Goal: Task Accomplishment & Management: Manage account settings

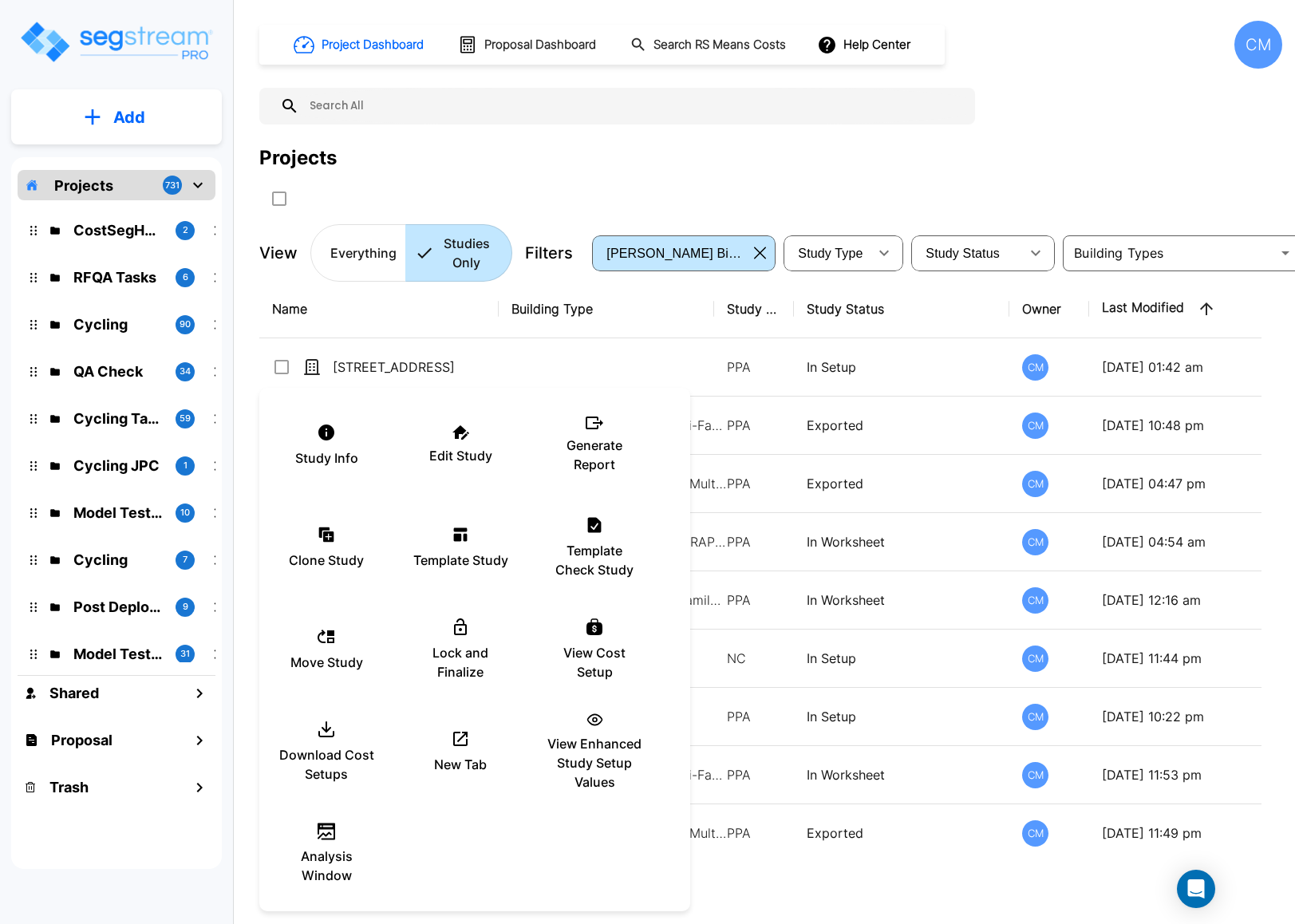
click at [945, 432] on div at bounding box center [648, 462] width 1295 height 924
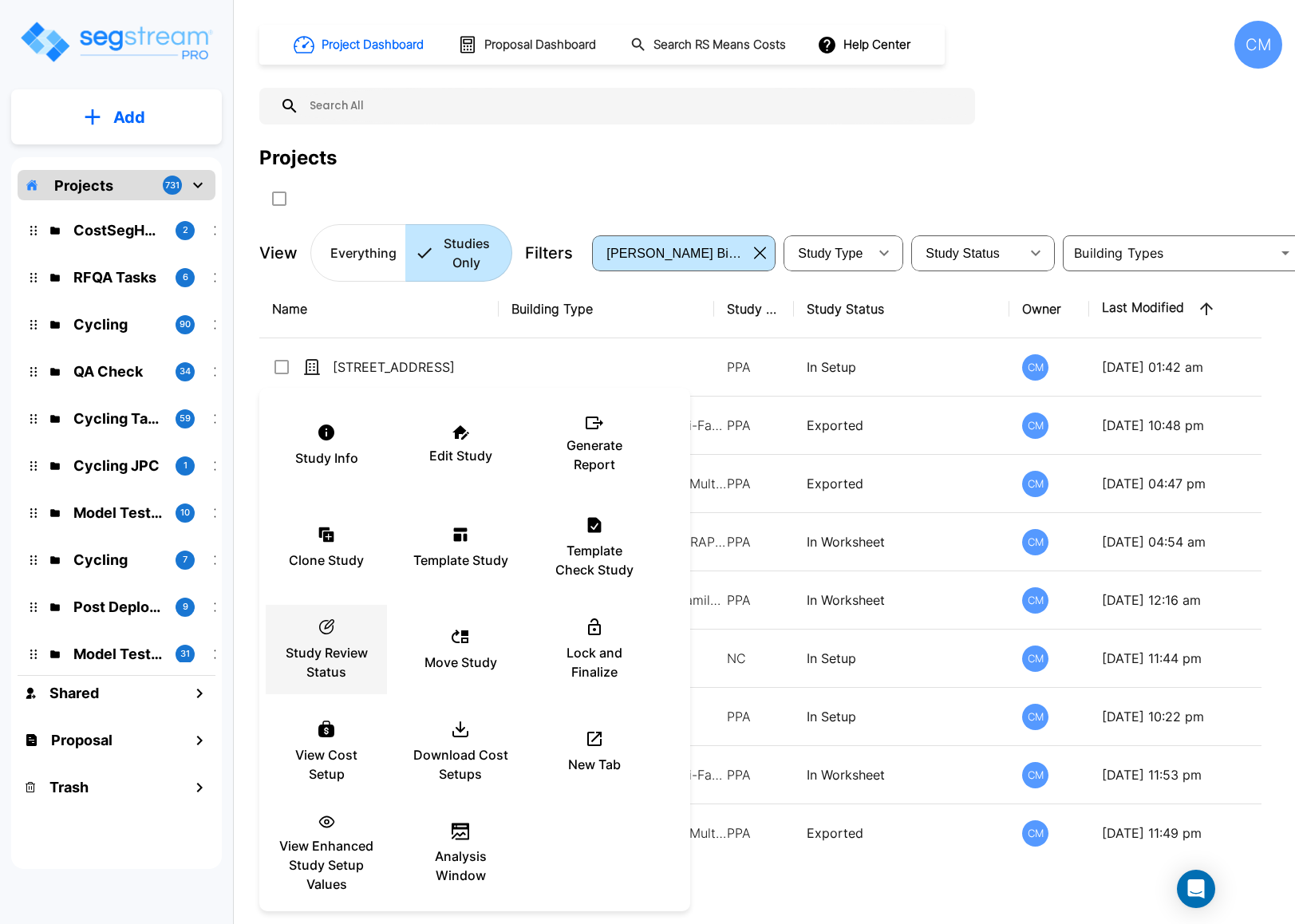
click at [360, 664] on p "Study Review Status" at bounding box center [326, 662] width 95 height 38
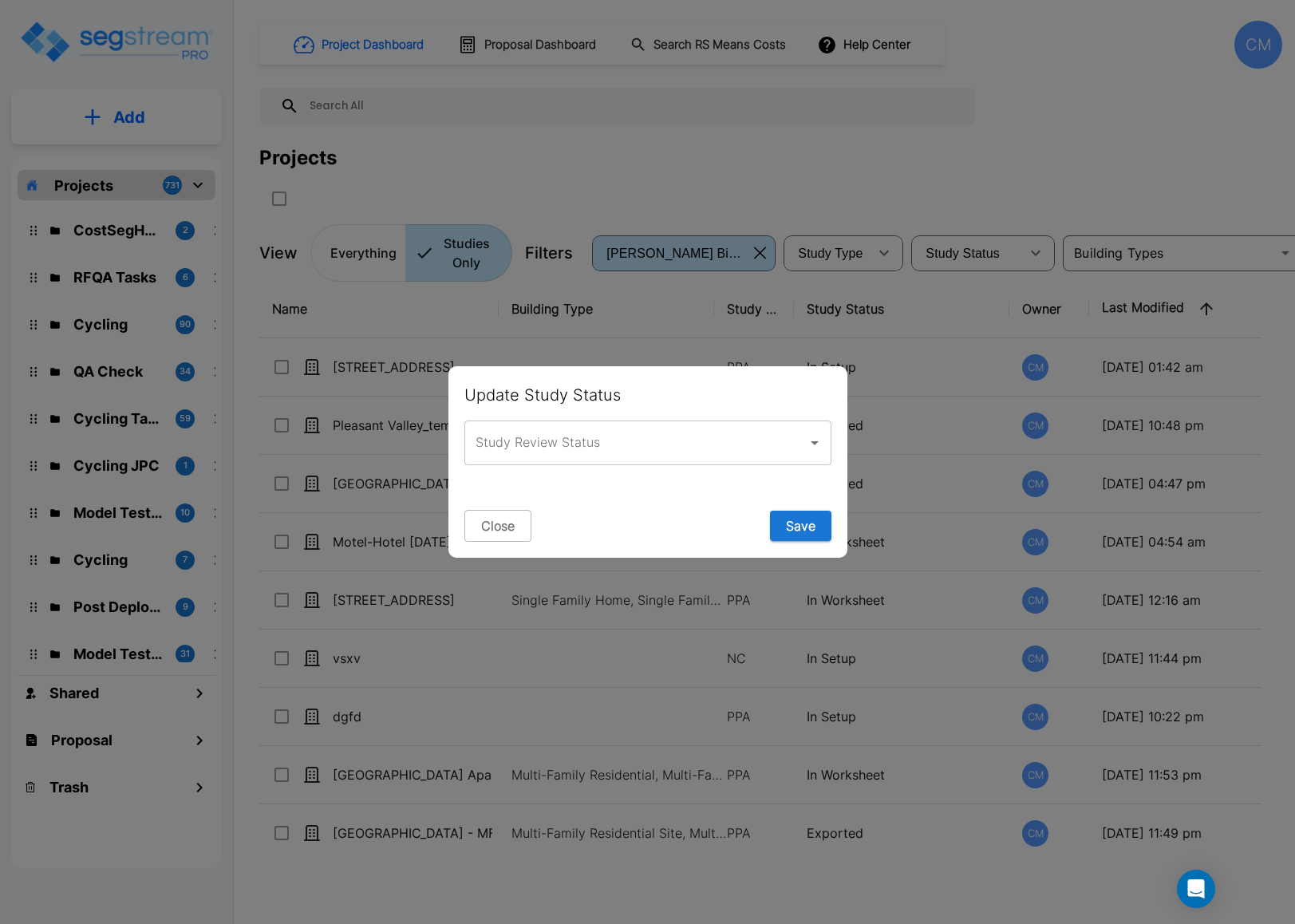
click at [811, 438] on icon "Open" at bounding box center [814, 442] width 19 height 19
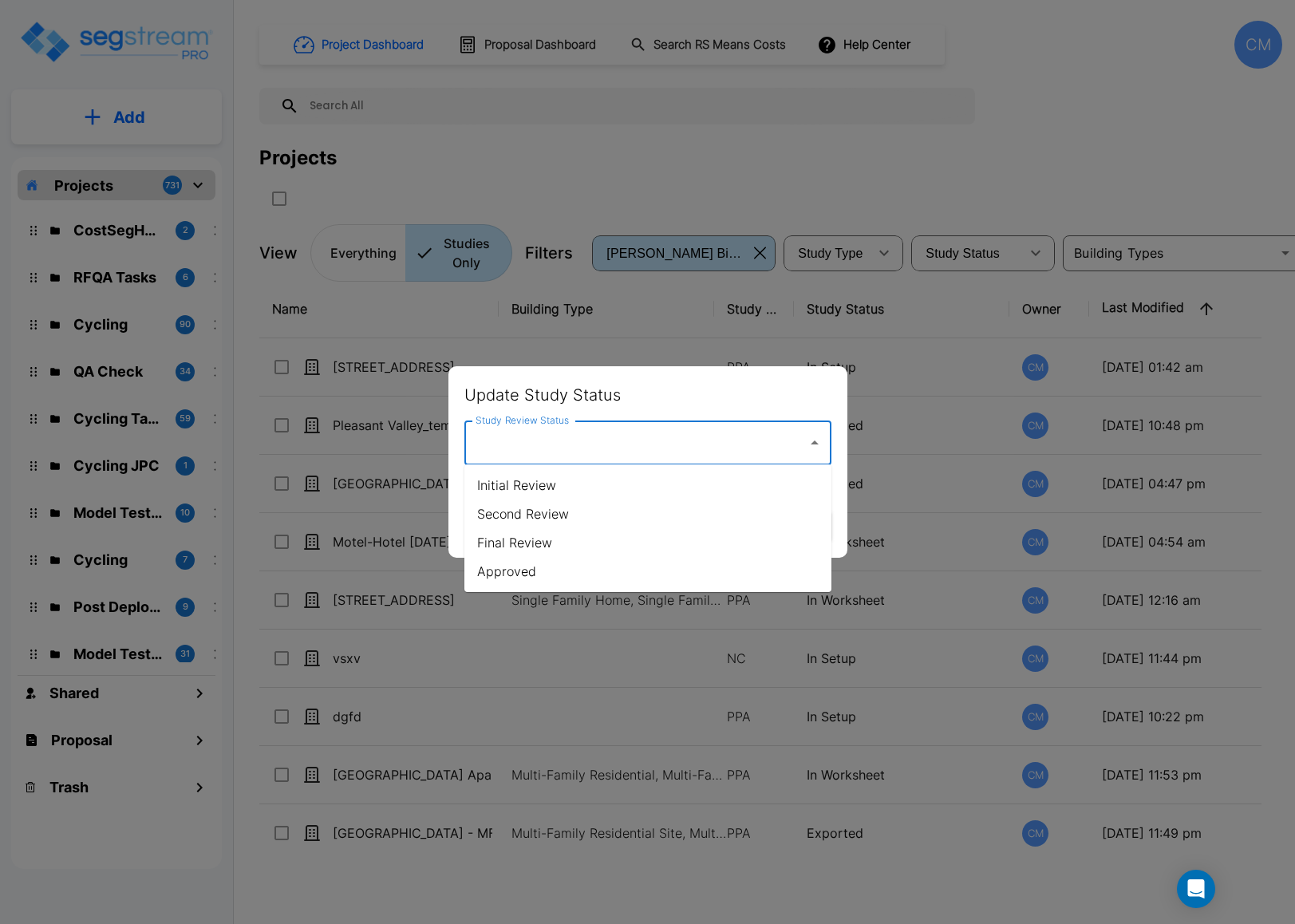
click at [868, 139] on div at bounding box center [648, 462] width 1295 height 924
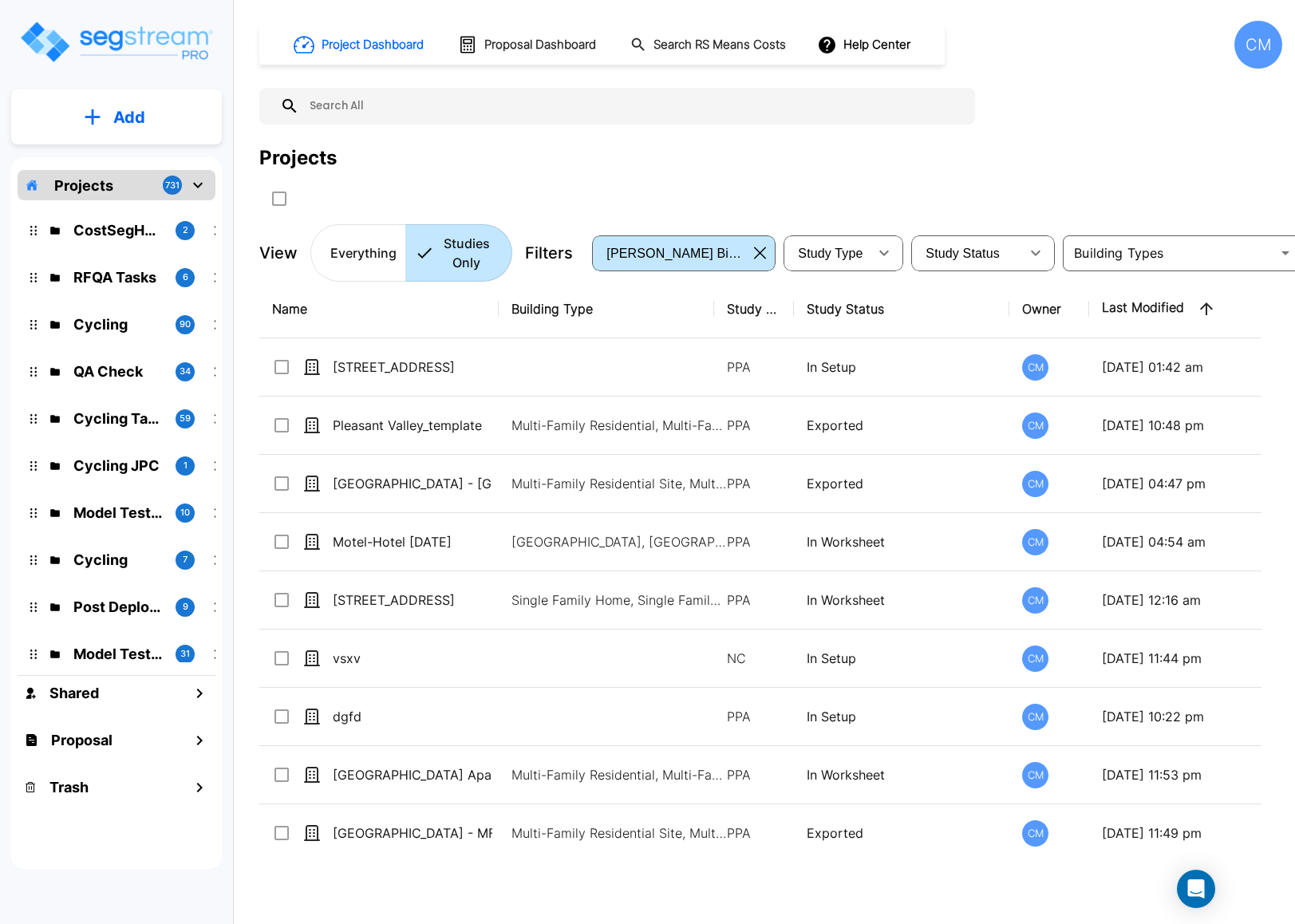
click at [1250, 27] on div "CM" at bounding box center [1258, 45] width 48 height 48
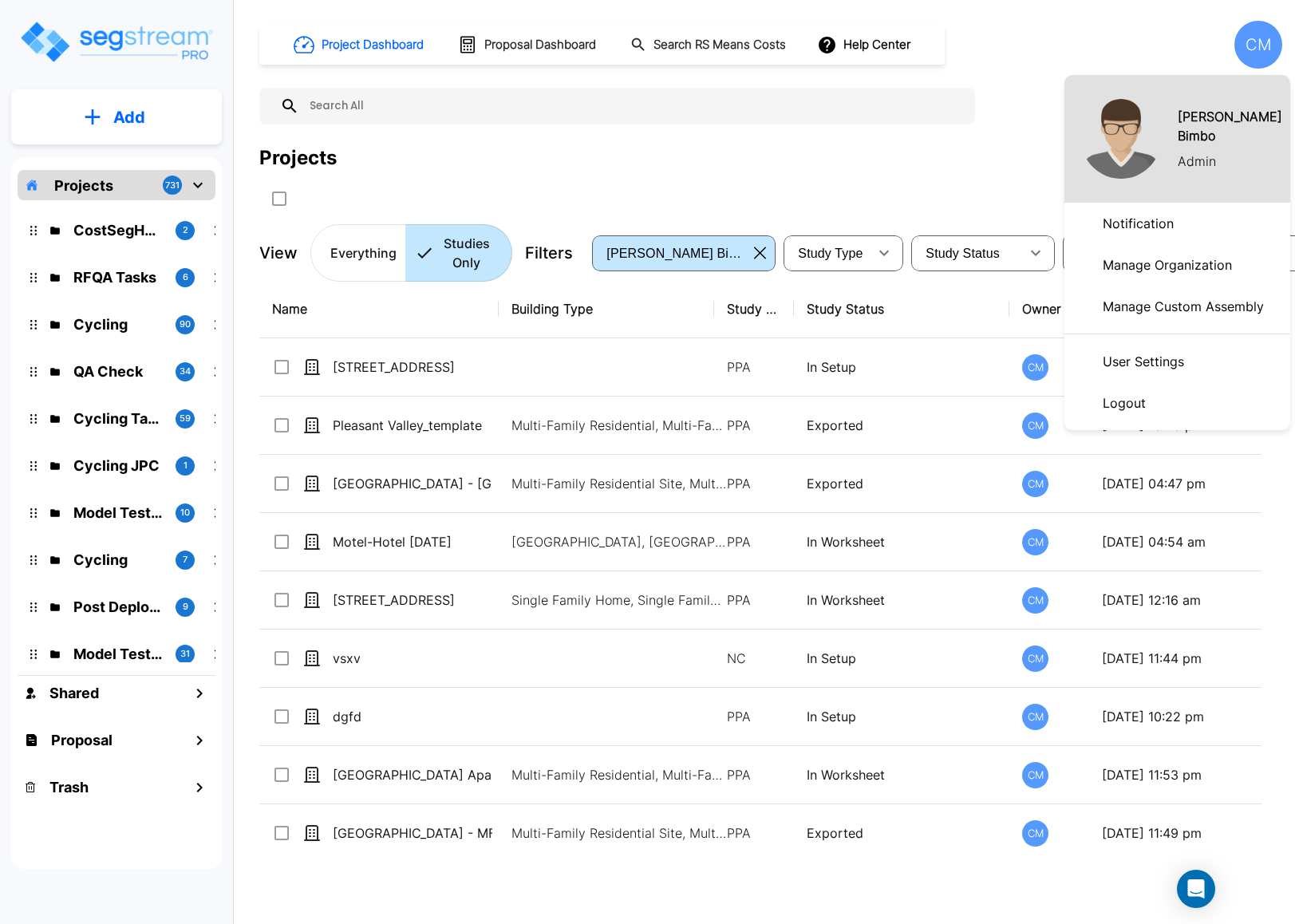
click at [1149, 263] on p "Manage Organization" at bounding box center [1167, 265] width 142 height 32
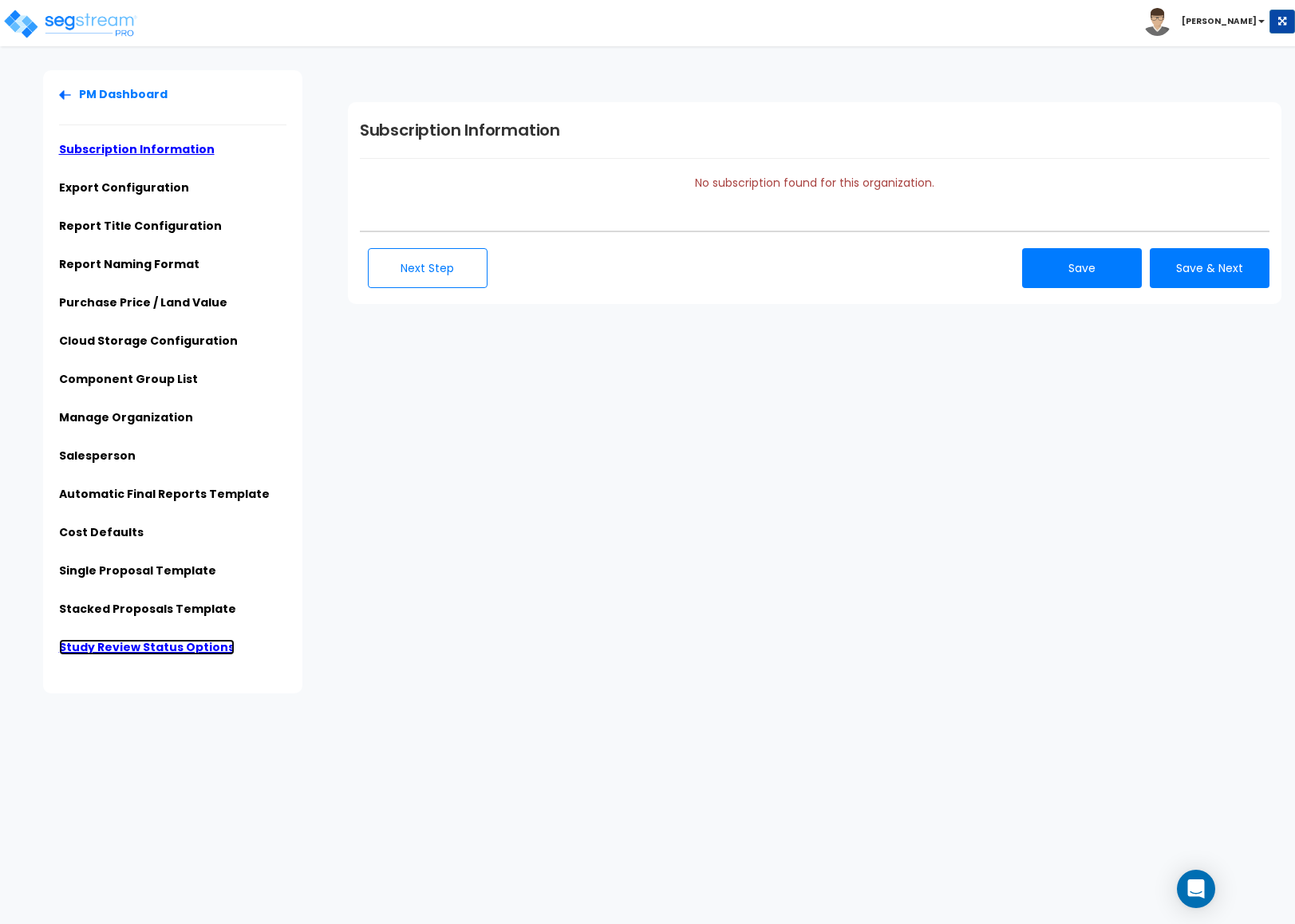
drag, startPoint x: 110, startPoint y: 639, endPoint x: 104, endPoint y: 647, distance: 10.0
click at [110, 639] on link "Study Review Status Options" at bounding box center [146, 648] width 176 height 16
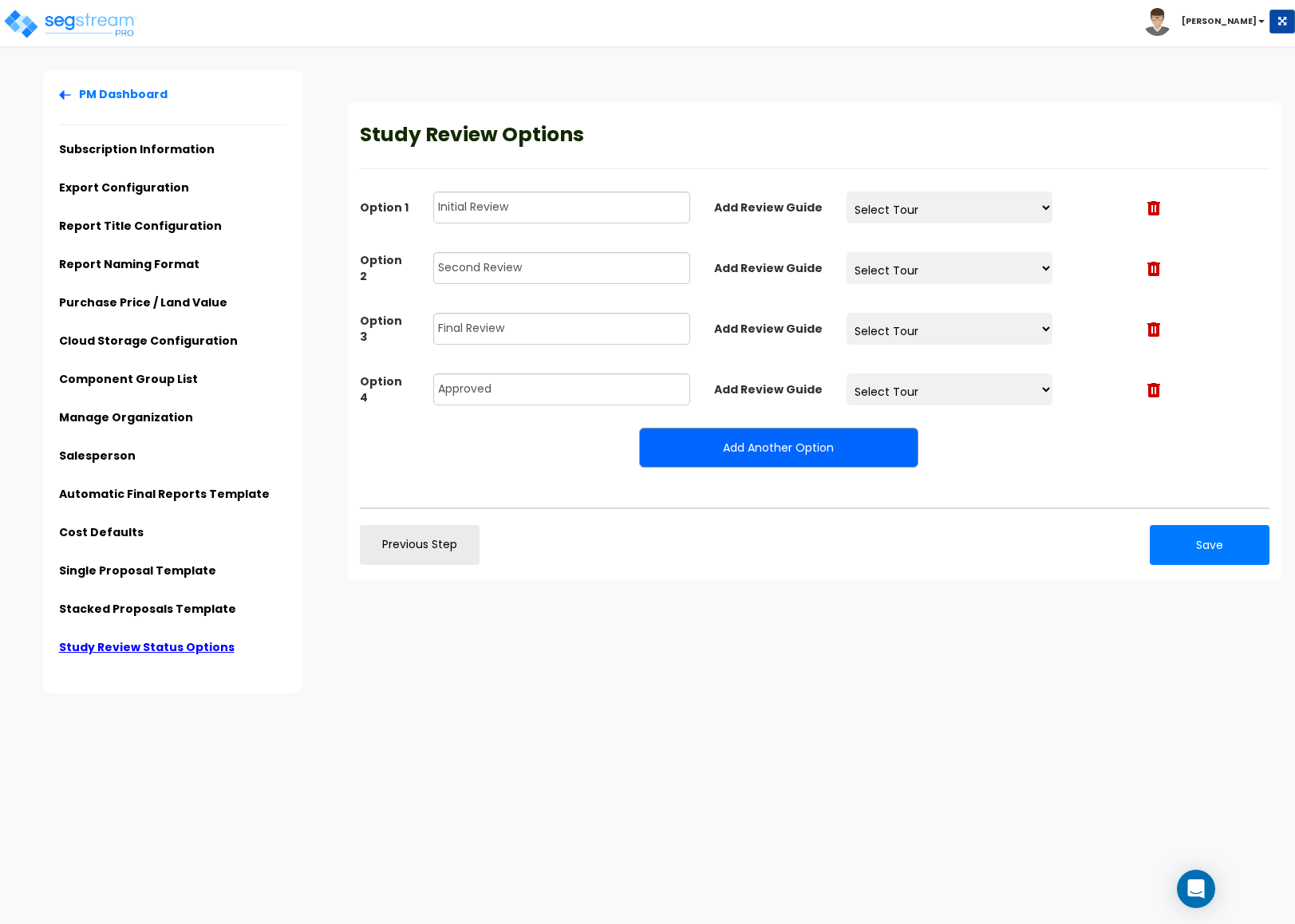
click at [743, 448] on button "Add Another Option" at bounding box center [778, 447] width 279 height 40
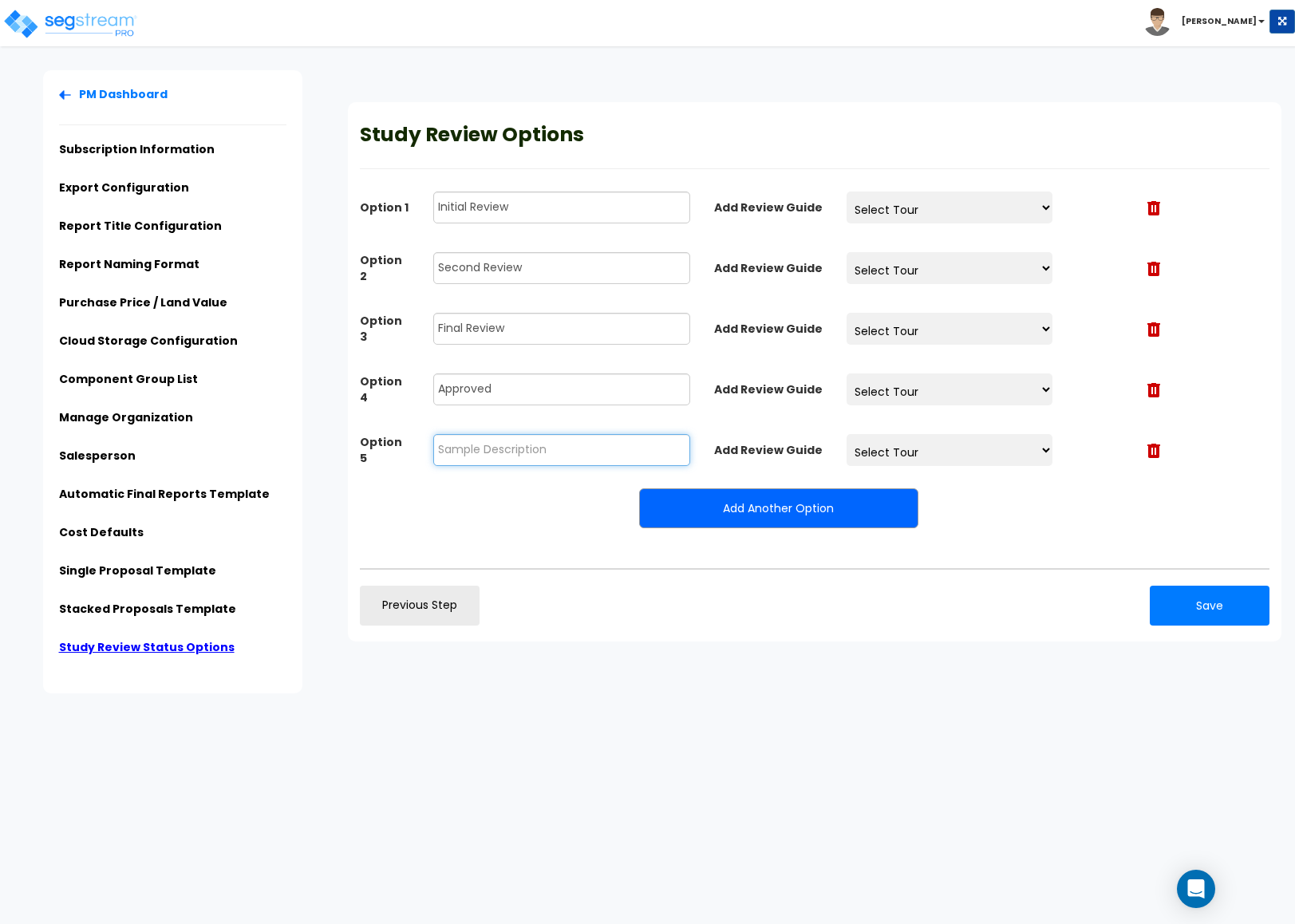
click at [508, 444] on input "text" at bounding box center [561, 449] width 256 height 32
type input "Exported"
click at [63, 24] on img at bounding box center [70, 24] width 136 height 32
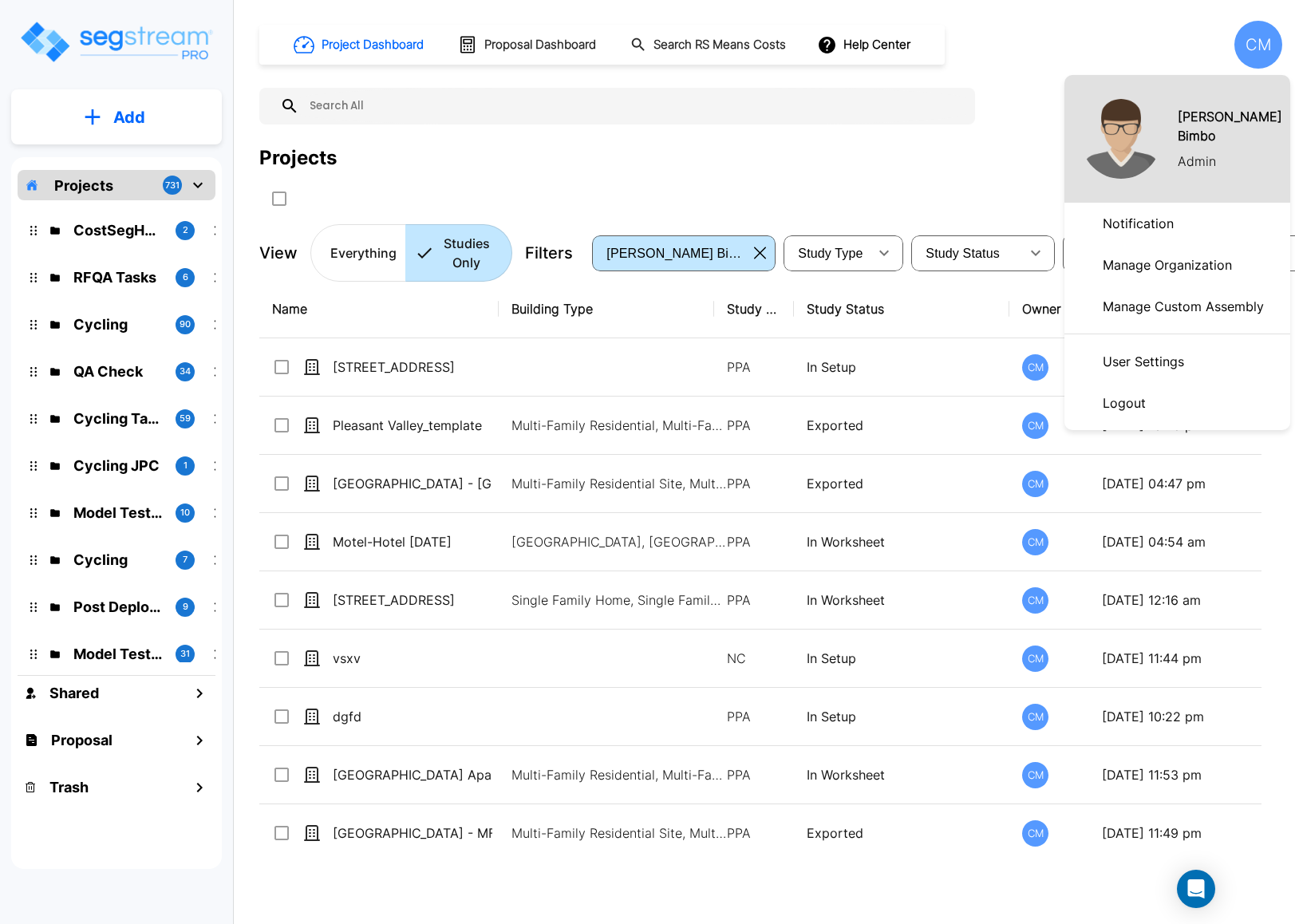
drag, startPoint x: 336, startPoint y: 418, endPoint x: 778, endPoint y: 432, distance: 442.2
click at [778, 432] on div at bounding box center [648, 462] width 1295 height 924
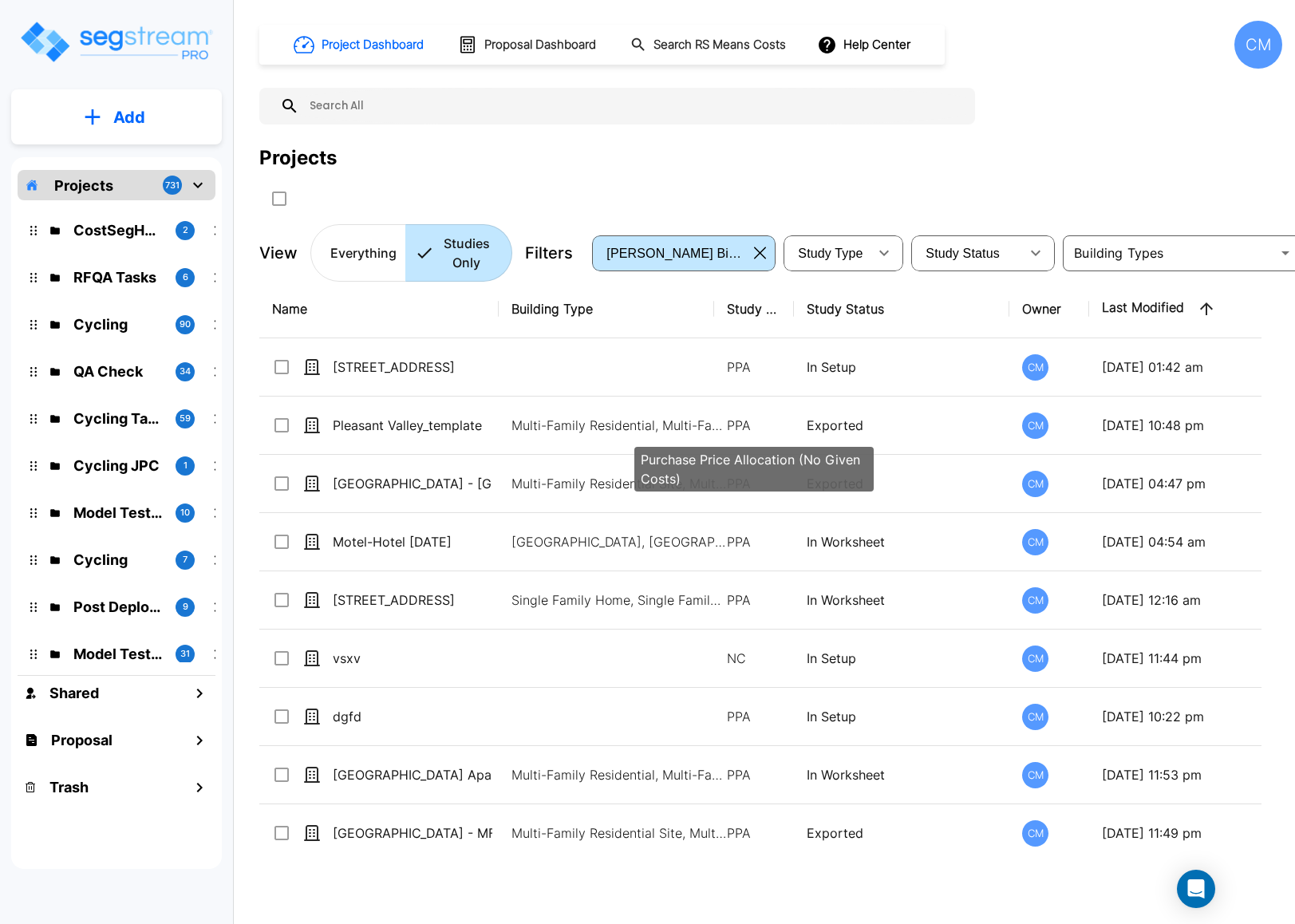
drag, startPoint x: 778, startPoint y: 432, endPoint x: 434, endPoint y: 429, distance: 344.0
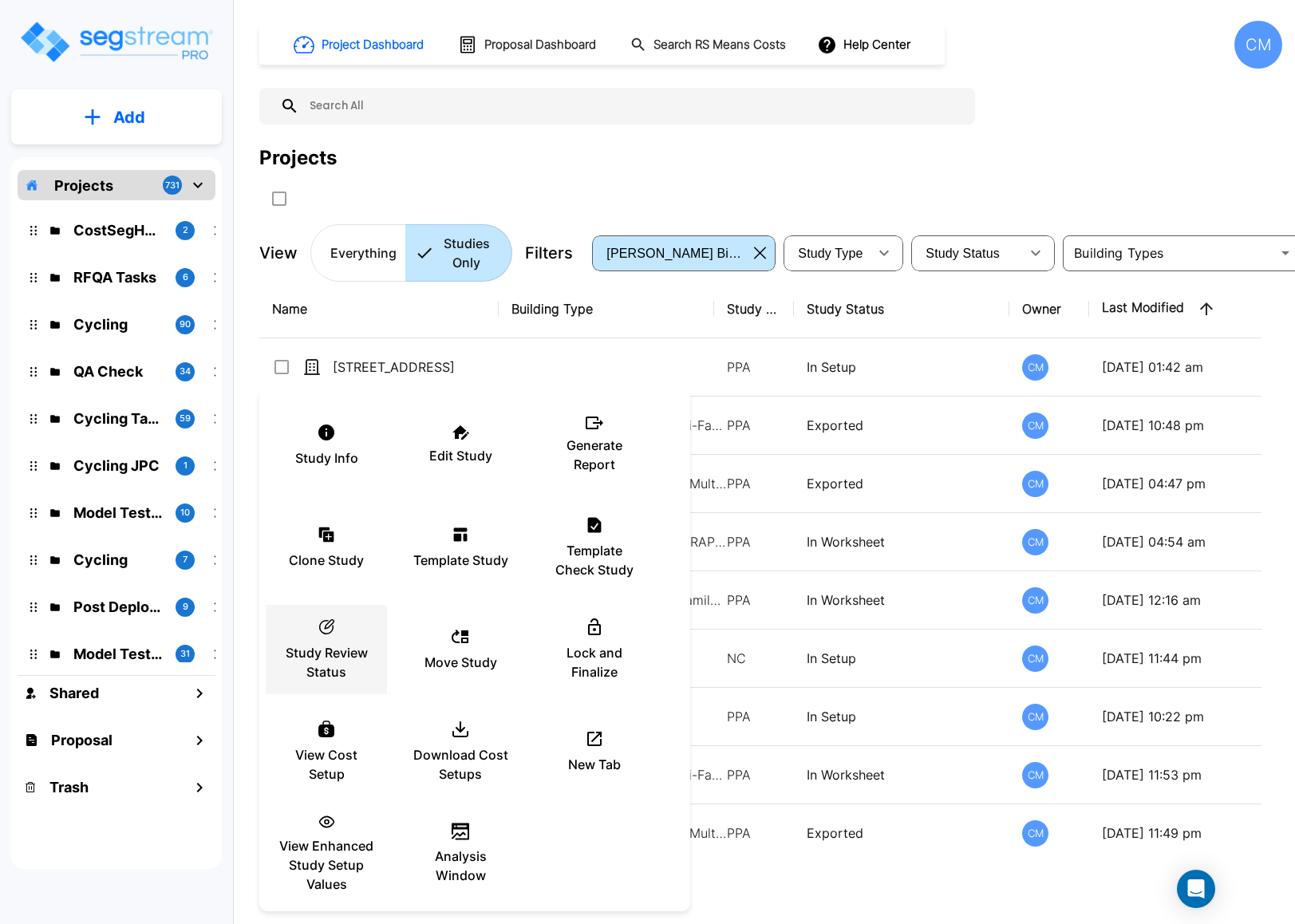
click at [321, 646] on p "Study Review Status" at bounding box center [326, 662] width 95 height 38
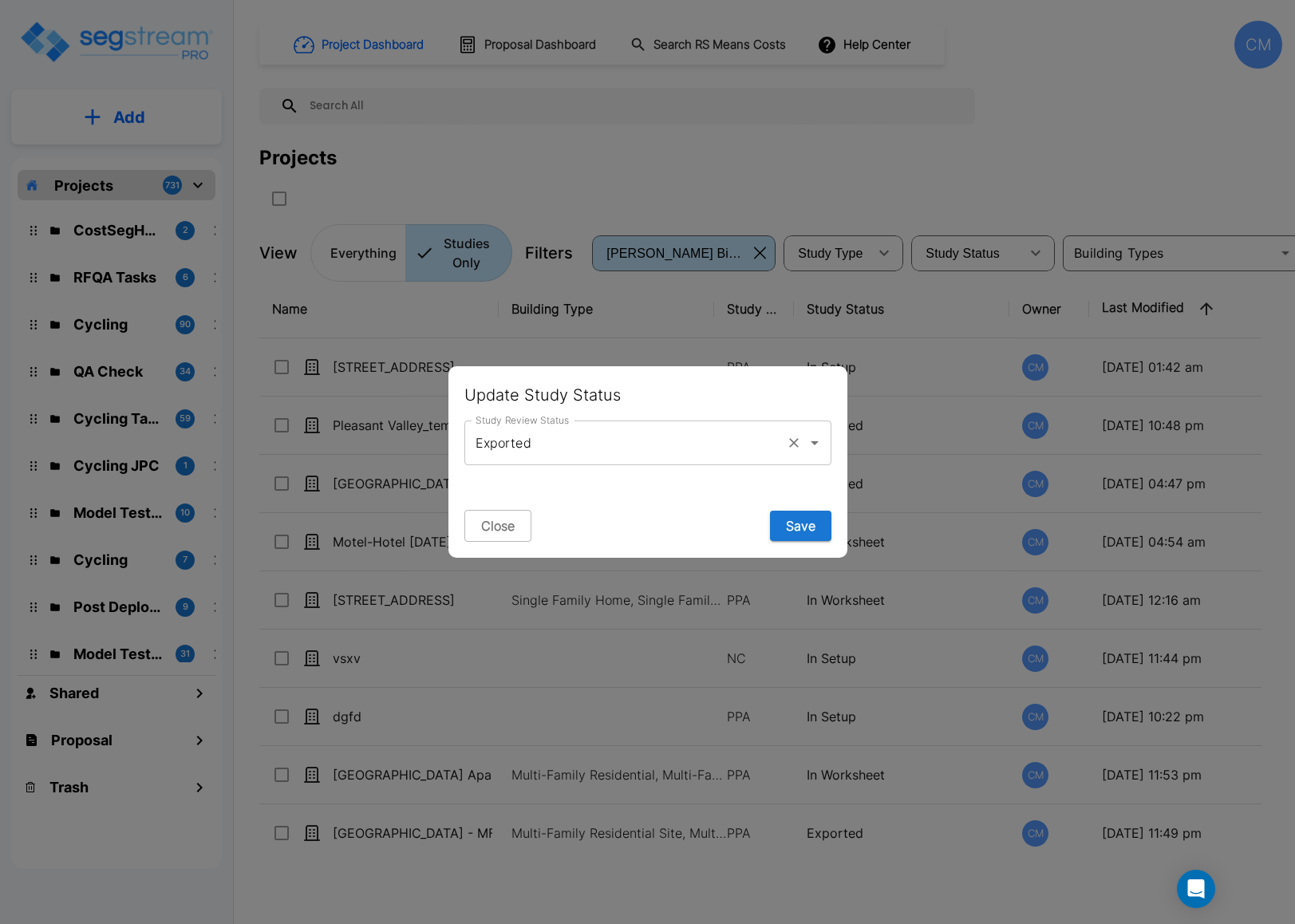
click at [805, 447] on icon "Open" at bounding box center [814, 442] width 19 height 19
click at [811, 527] on button "Save" at bounding box center [800, 525] width 62 height 30
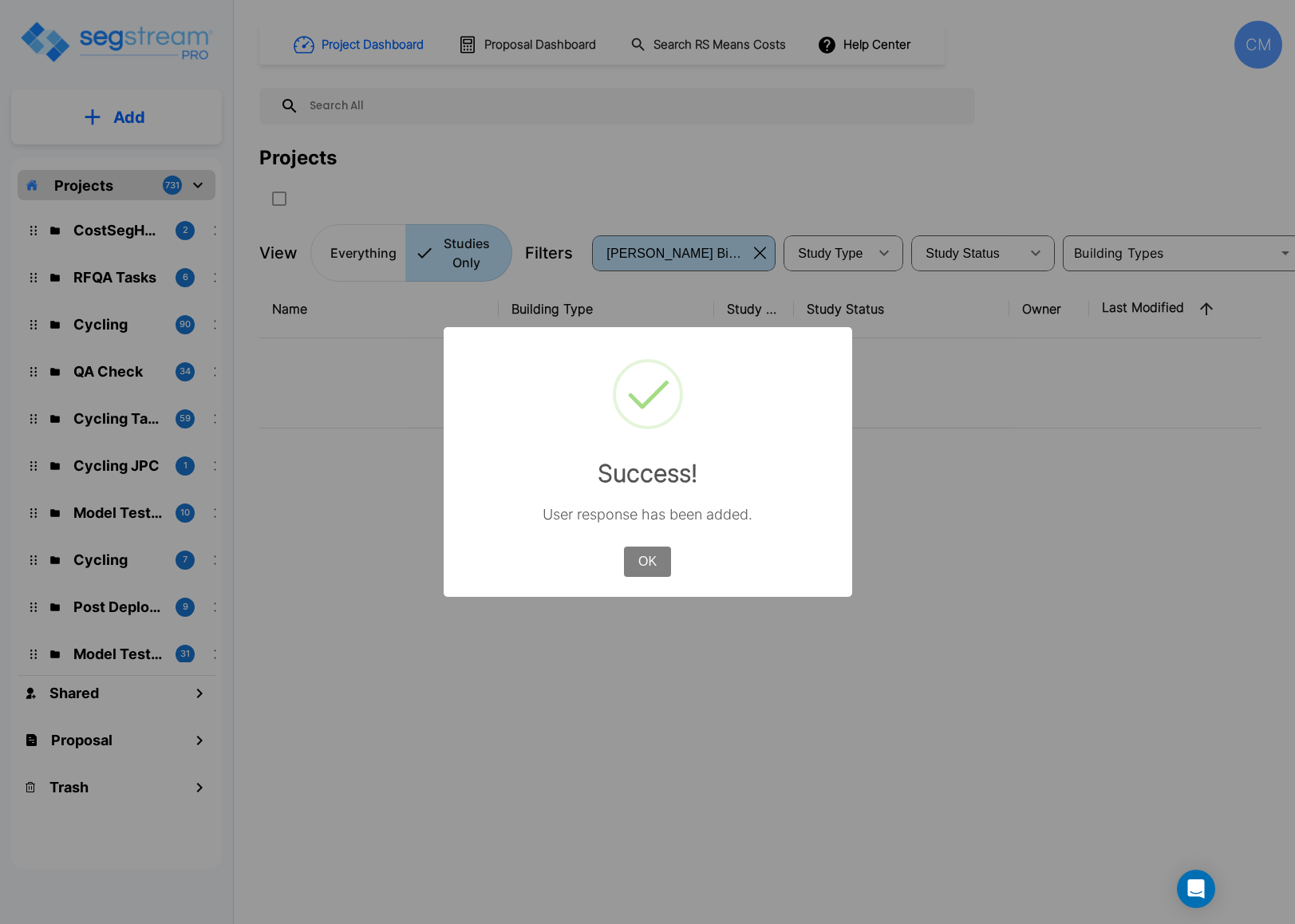
click at [646, 551] on button "OK" at bounding box center [647, 561] width 46 height 30
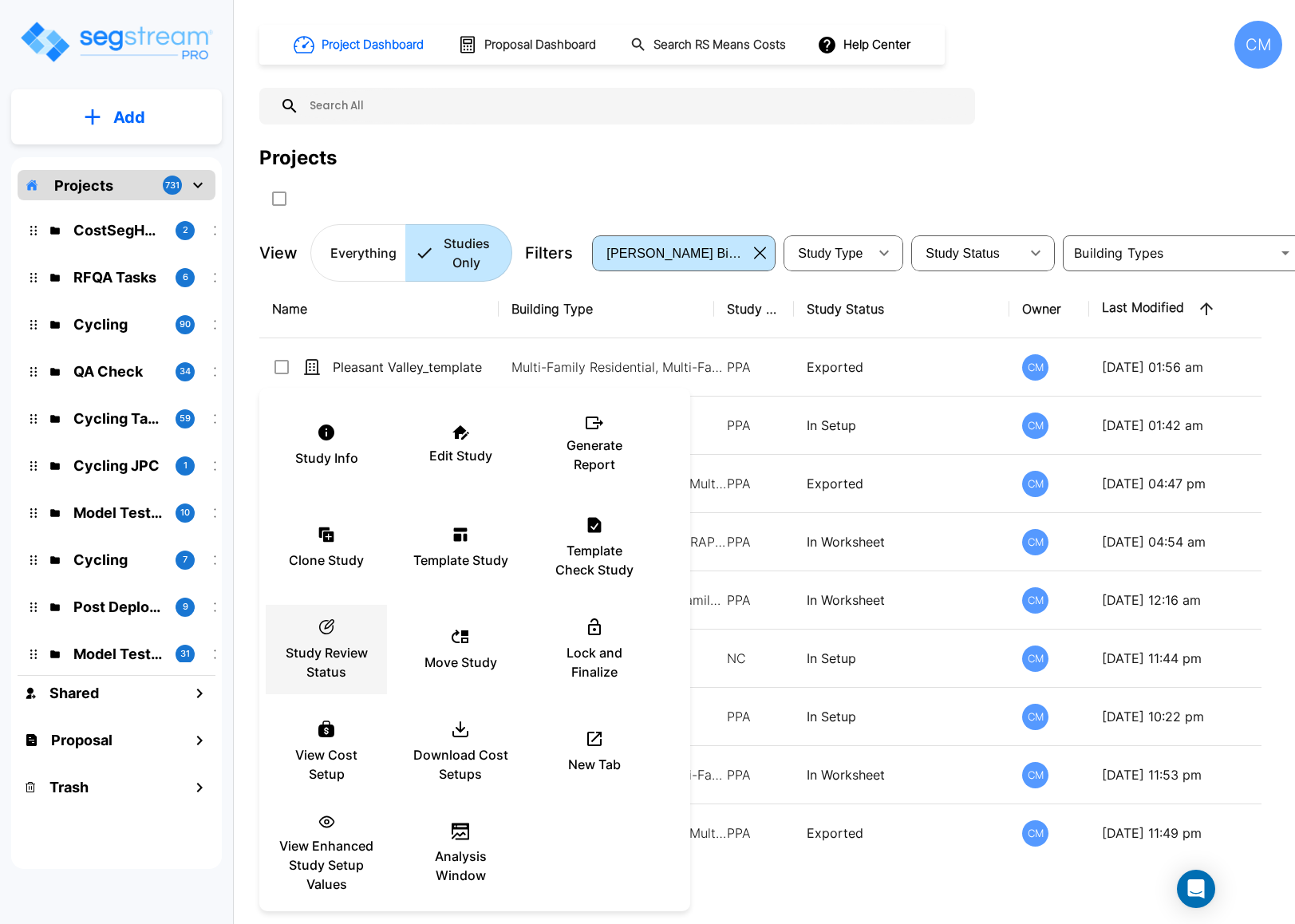
click at [341, 651] on p "Study Review Status" at bounding box center [326, 662] width 95 height 38
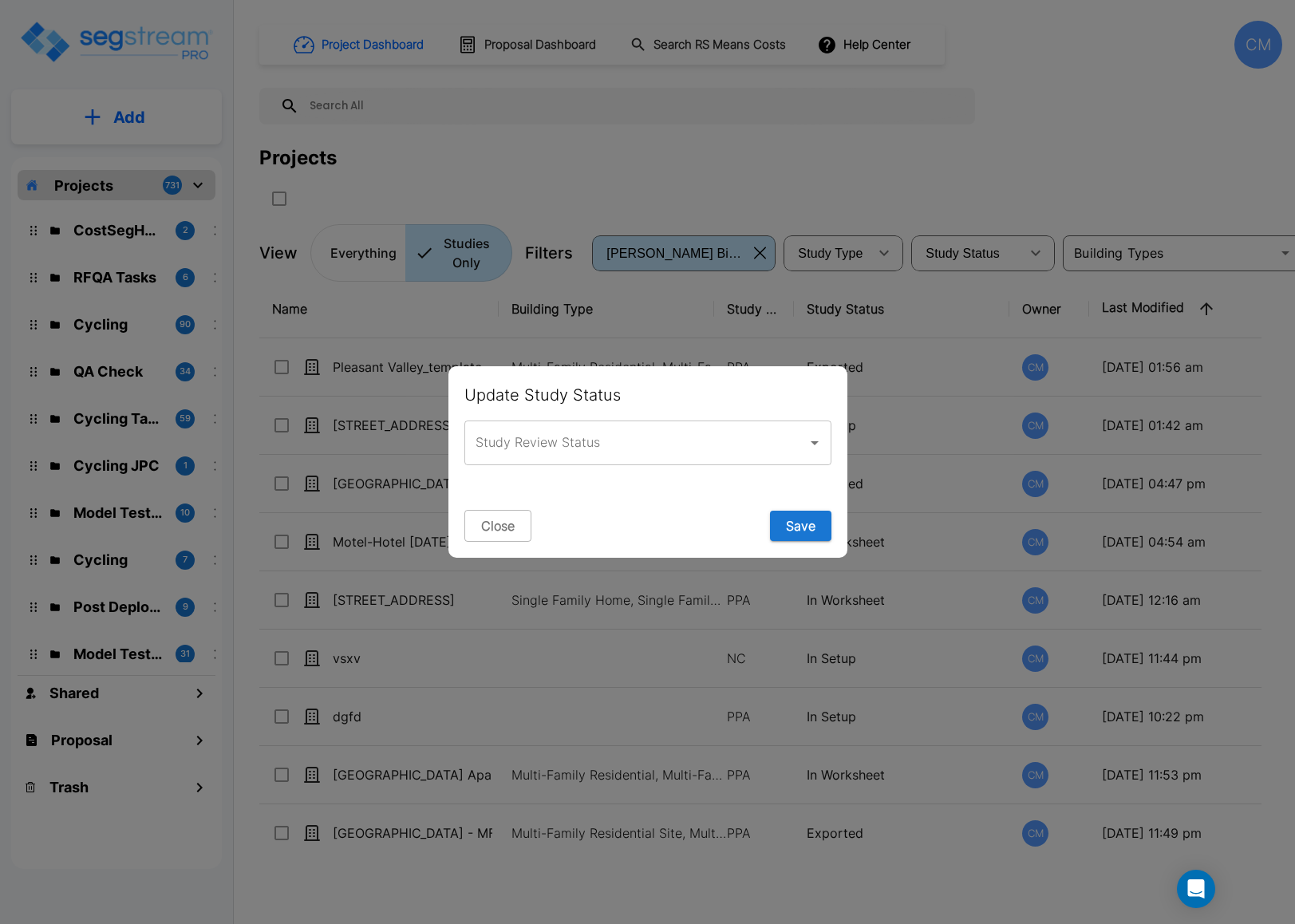
click at [630, 444] on input "Study Review Status" at bounding box center [635, 442] width 328 height 30
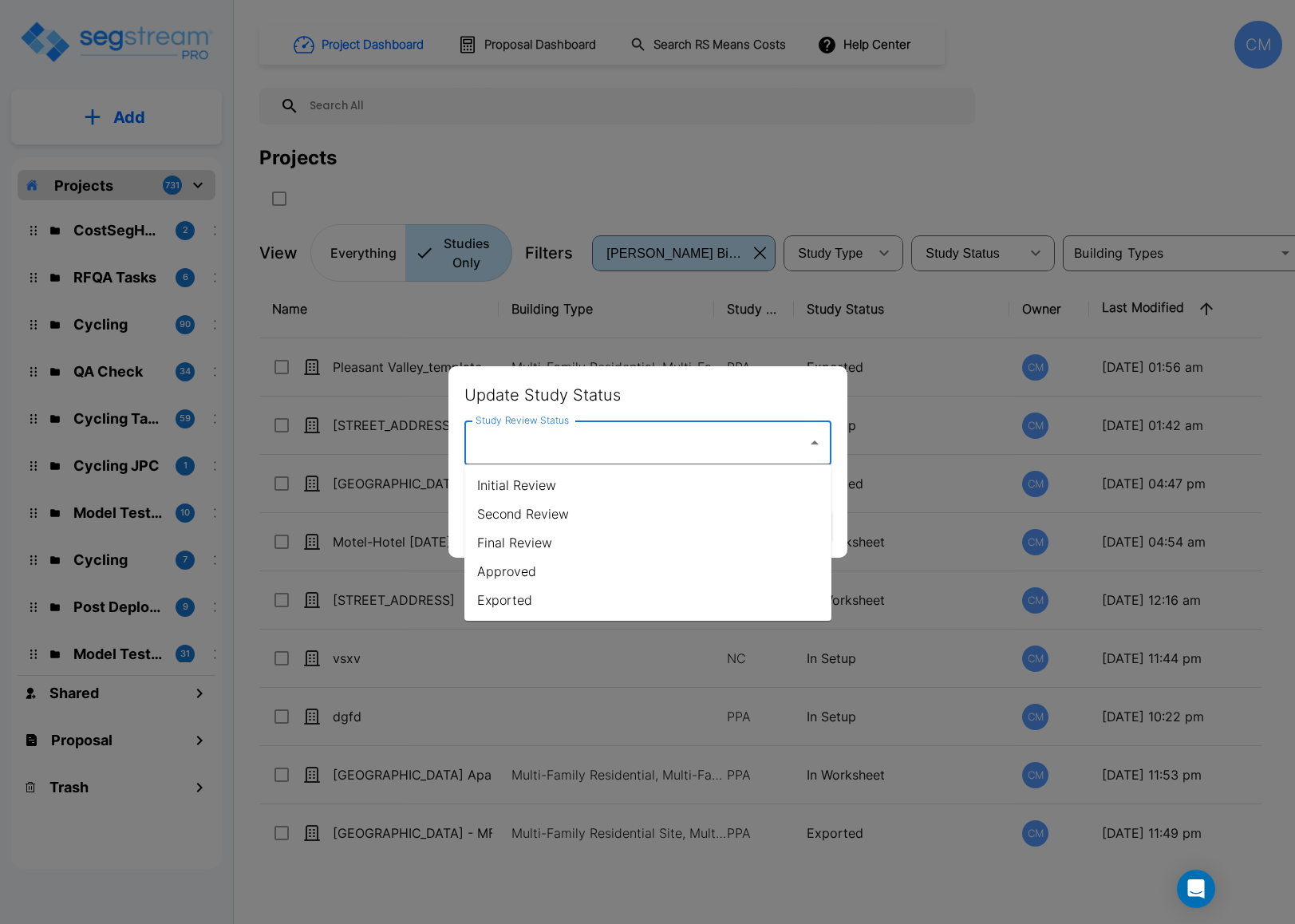
click at [561, 608] on li "Exported" at bounding box center [647, 600] width 366 height 29
type input "Exported"
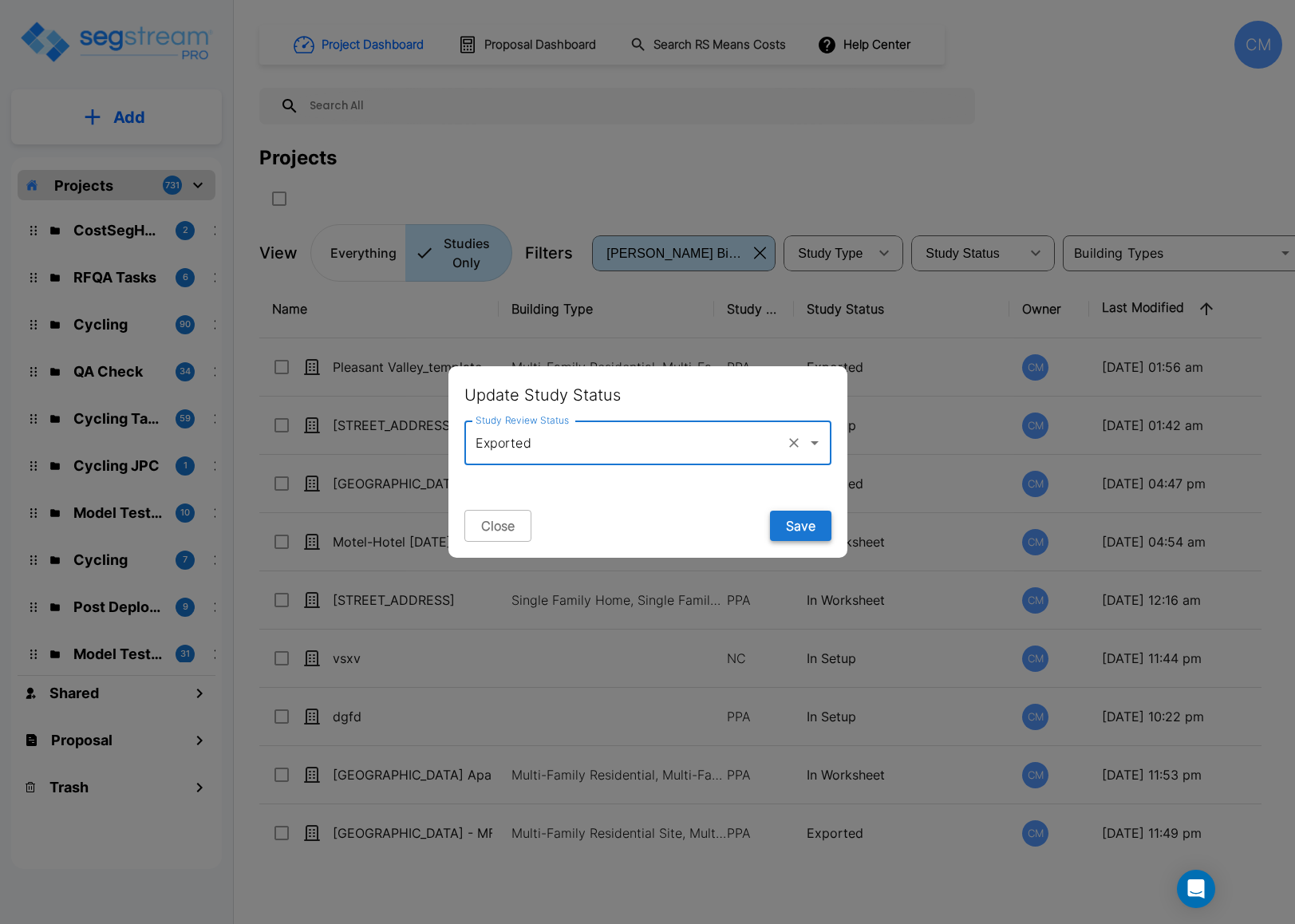
click at [817, 529] on button "Save" at bounding box center [800, 525] width 62 height 30
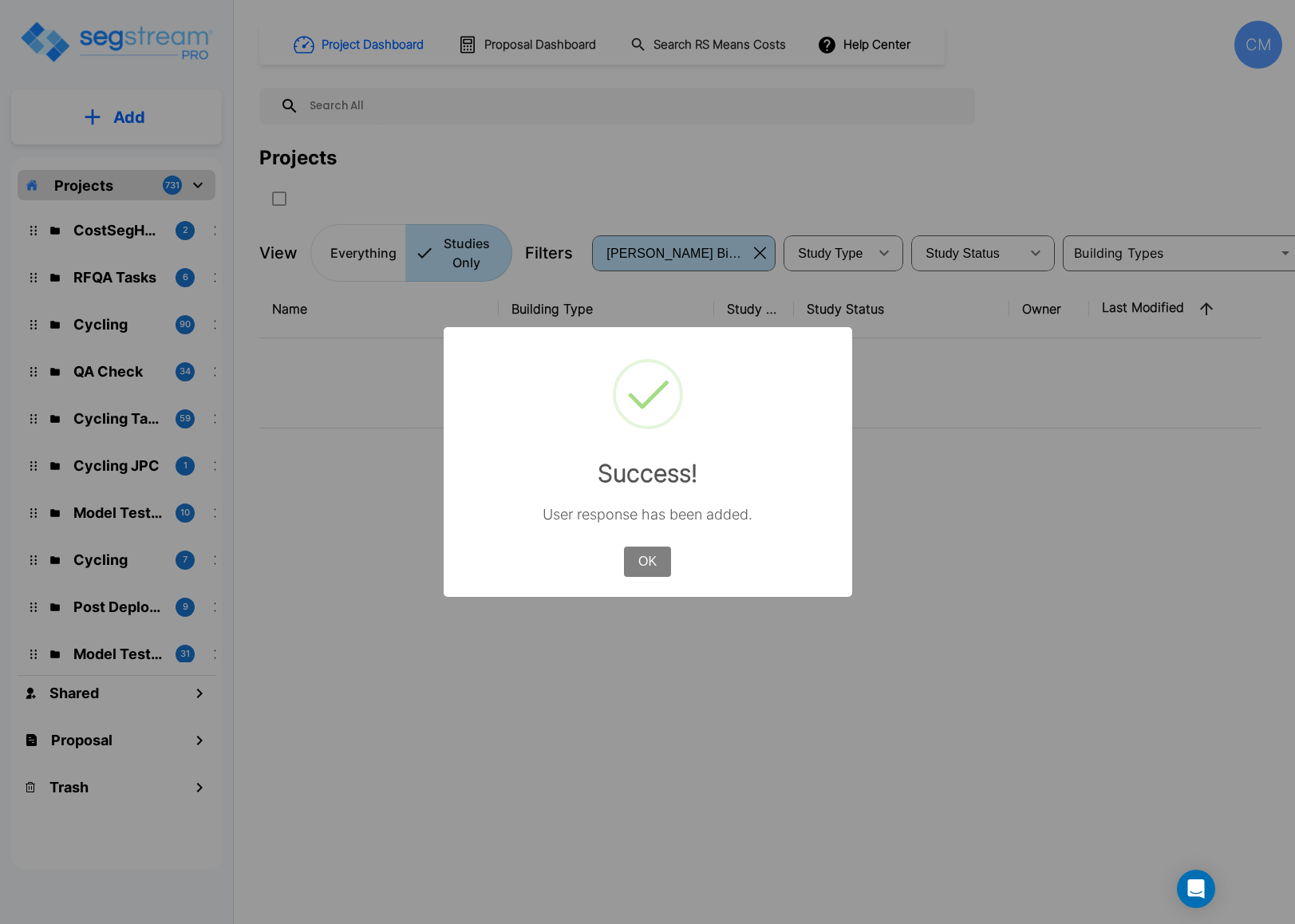
click at [635, 560] on button "OK" at bounding box center [647, 561] width 46 height 30
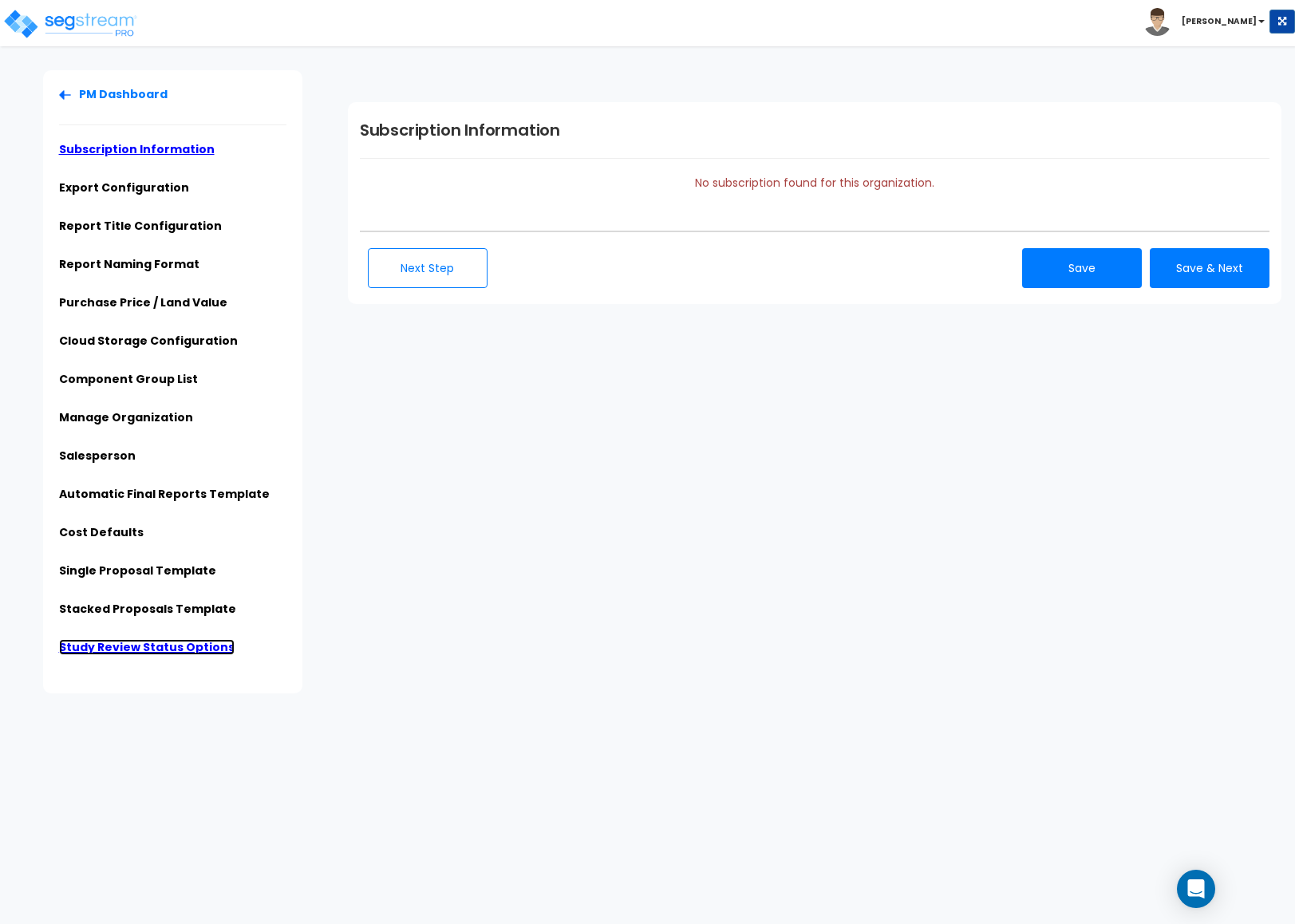
click at [98, 649] on link "Study Review Status Options" at bounding box center [146, 648] width 176 height 16
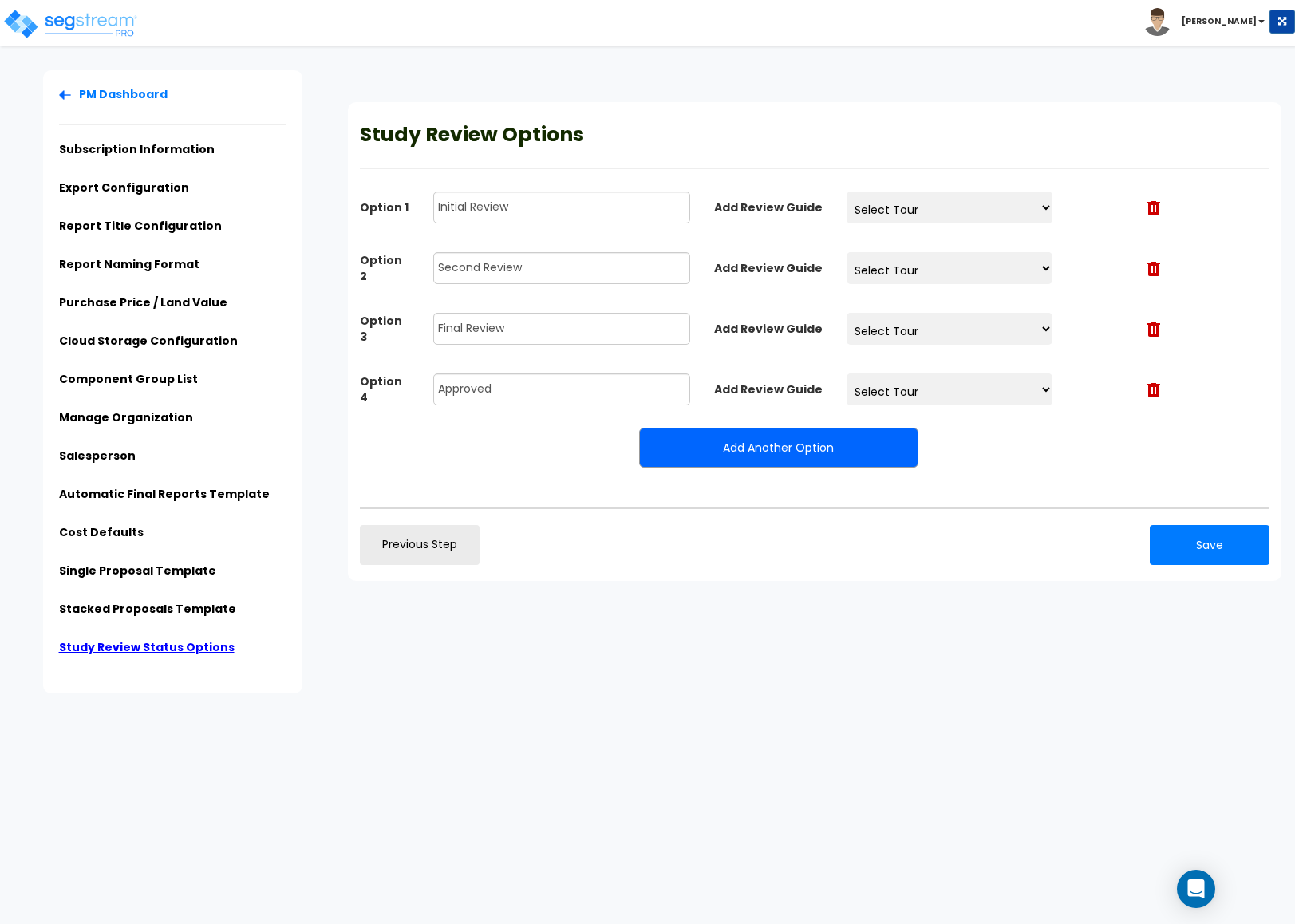
click at [685, 453] on button "Add Another Option" at bounding box center [778, 447] width 279 height 40
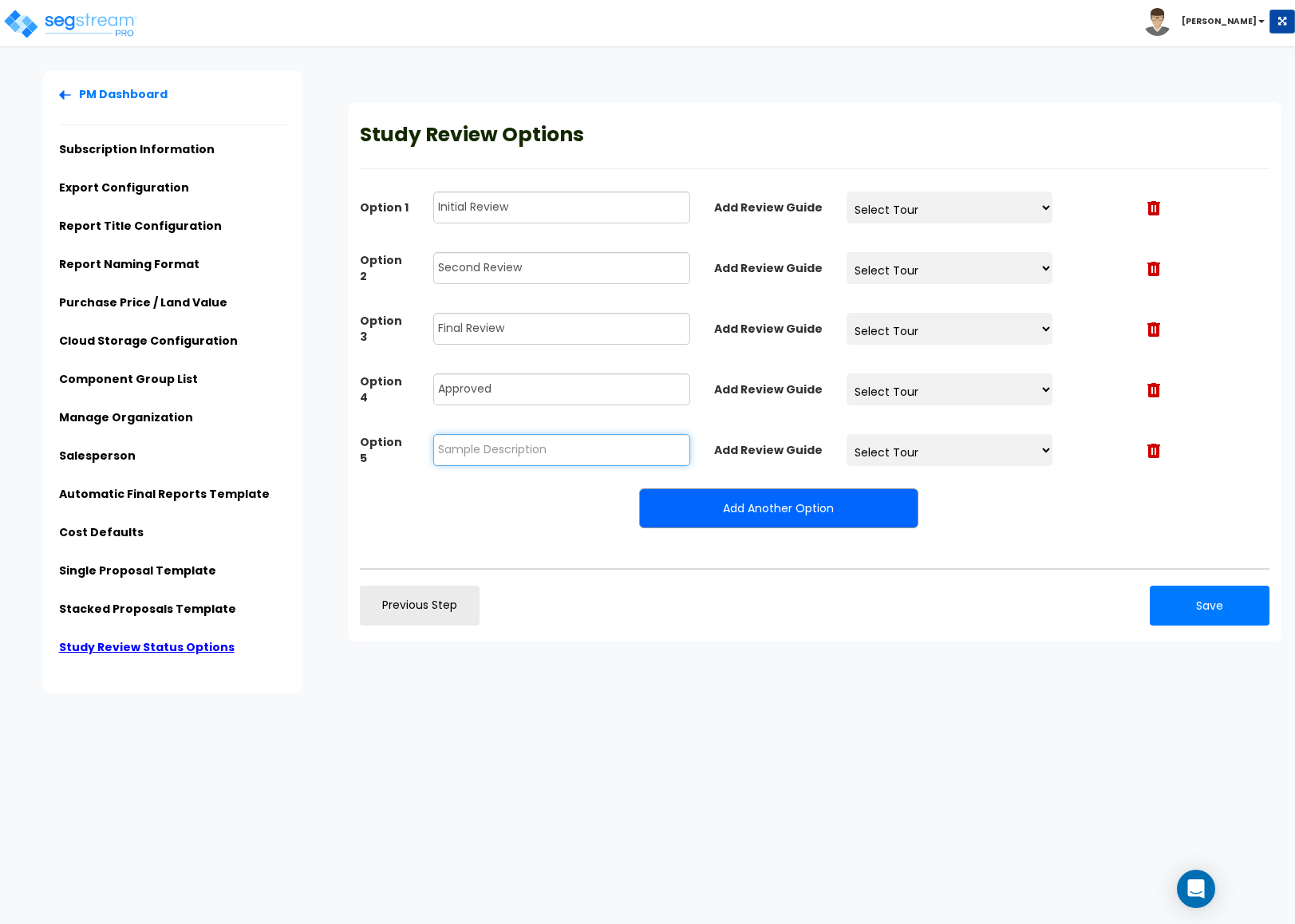
click at [542, 438] on input "text" at bounding box center [561, 449] width 256 height 32
type input "Exported"
click at [1242, 611] on button "Save" at bounding box center [1210, 606] width 120 height 40
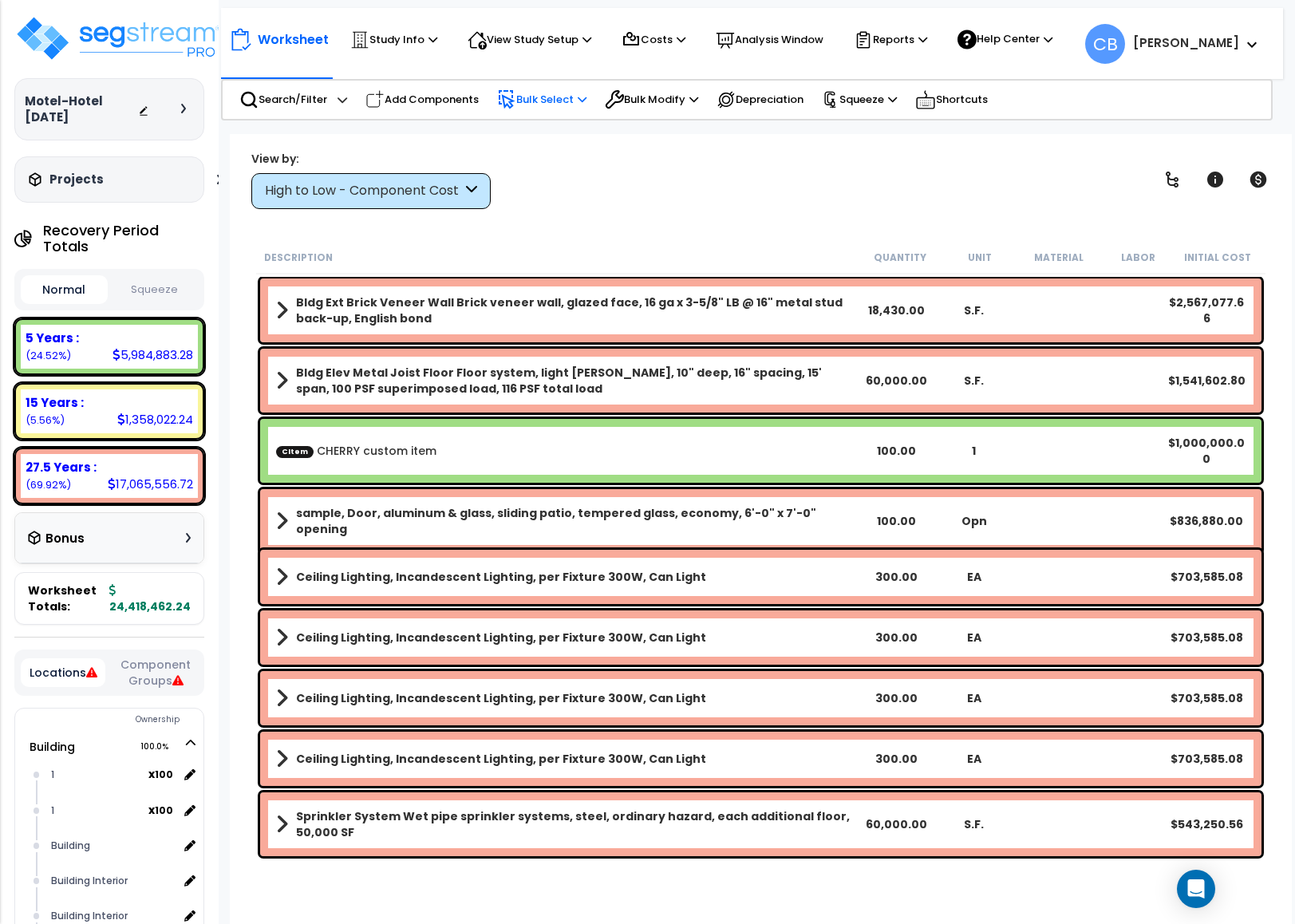
click at [525, 95] on p "Bulk Select" at bounding box center [541, 99] width 89 height 19
click at [556, 101] on p "Bulk Select" at bounding box center [541, 99] width 89 height 19
click at [567, 105] on p "Bulk Select" at bounding box center [541, 99] width 89 height 19
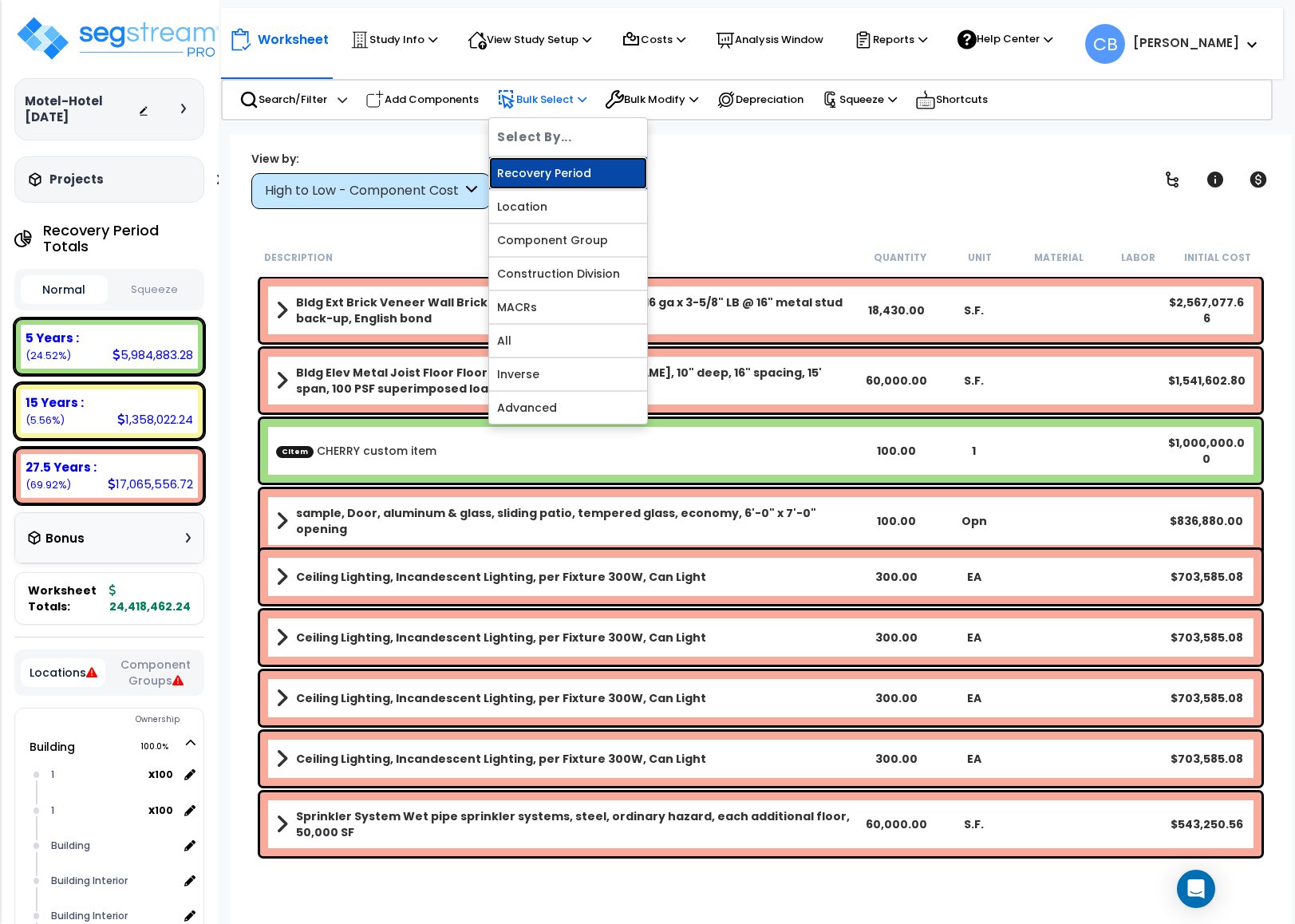
click at [581, 161] on link "Recovery Period" at bounding box center [568, 173] width 158 height 32
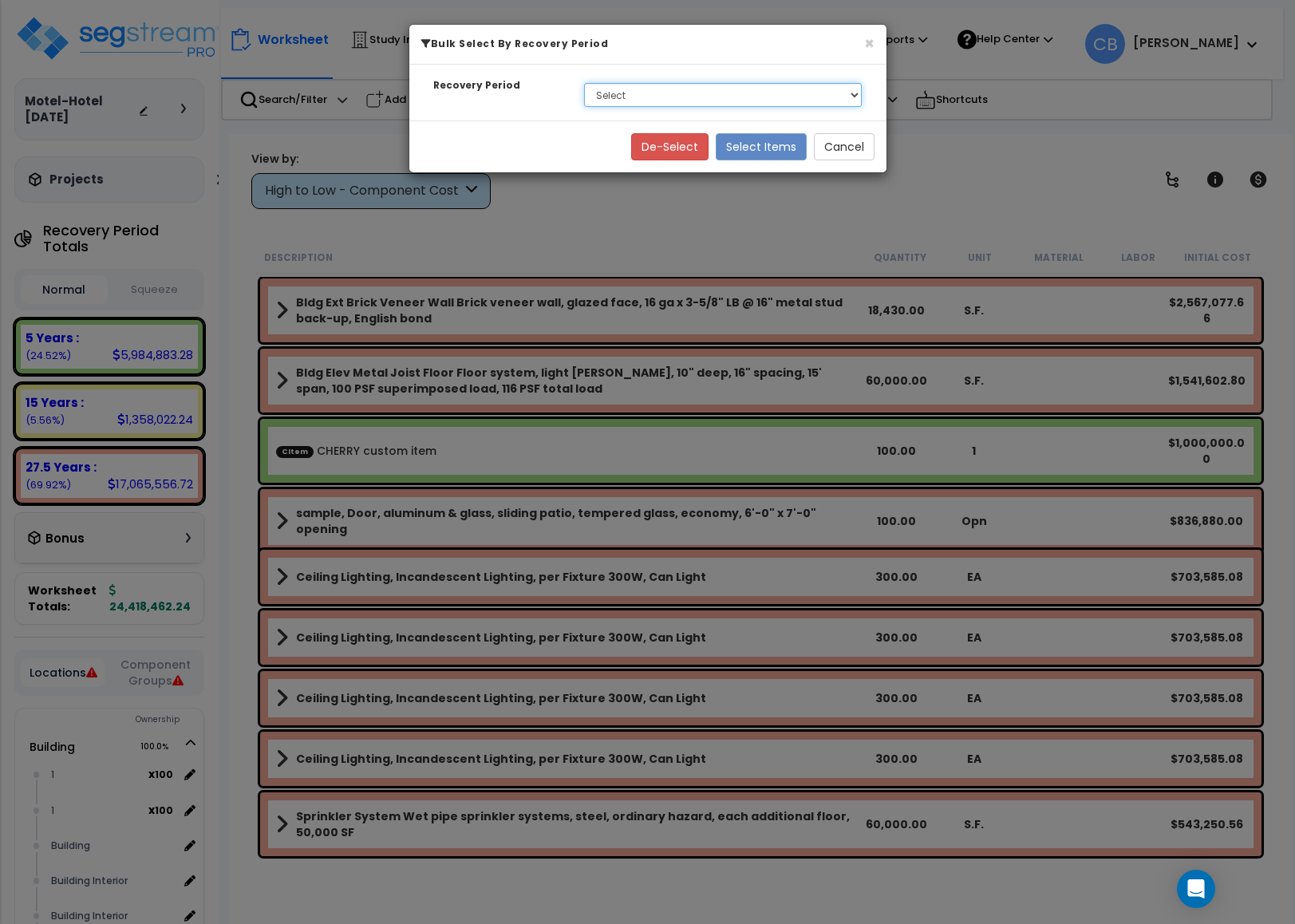
drag, startPoint x: 666, startPoint y: 95, endPoint x: 663, endPoint y: 106, distance: 11.4
click at [666, 95] on select "Select 5 Years 15 Years 27.5 Years Soft Cost" at bounding box center [723, 95] width 278 height 24
select select "275Y"
click at [584, 84] on select "Select 5 Years 15 Years 27.5 Years Soft Cost" at bounding box center [723, 95] width 278 height 24
click at [783, 134] on button "Select Items" at bounding box center [761, 146] width 91 height 27
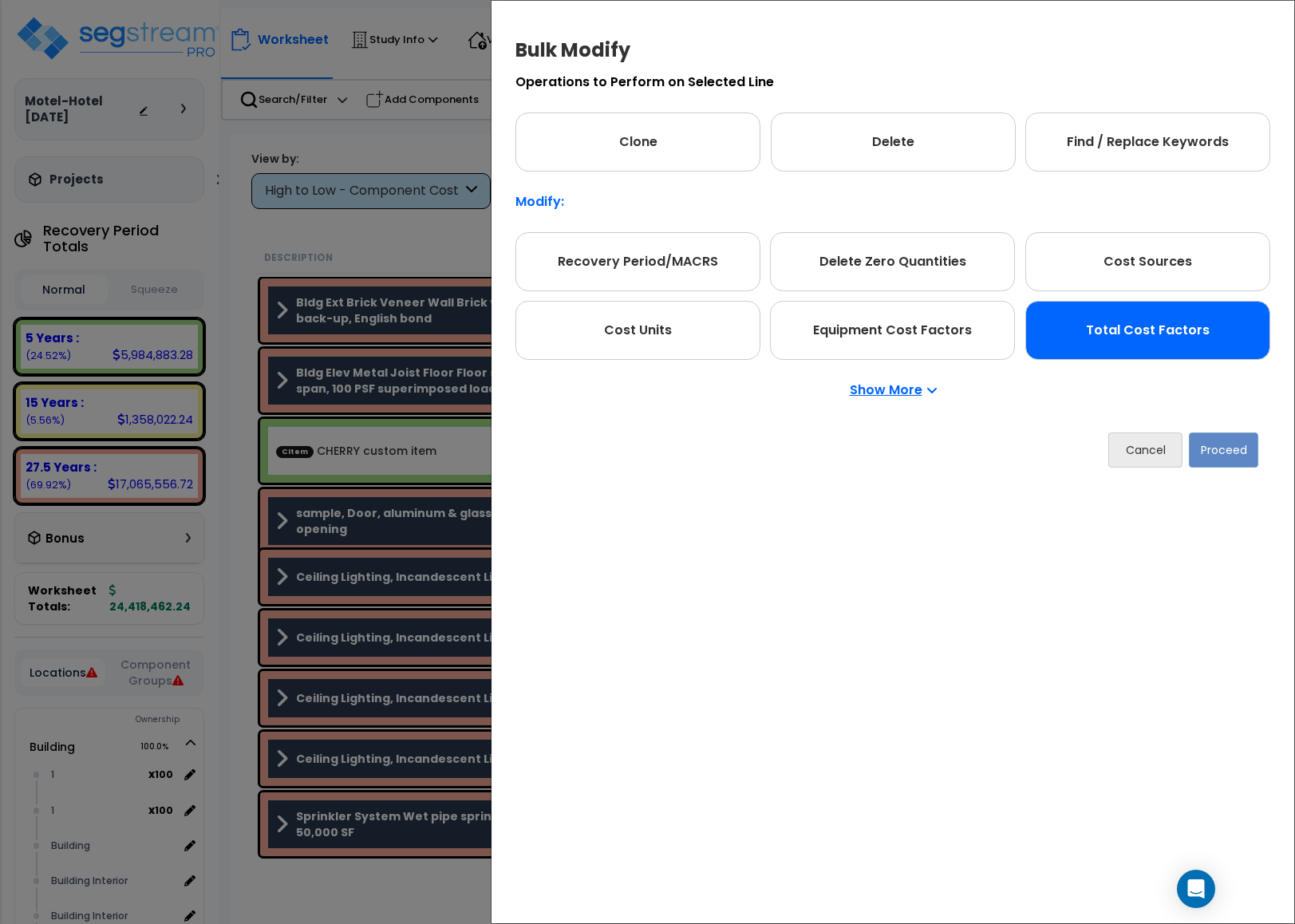
click at [1115, 330] on div "Total Cost Factors" at bounding box center [1147, 330] width 245 height 59
click at [1199, 446] on button "Proceed" at bounding box center [1223, 449] width 69 height 35
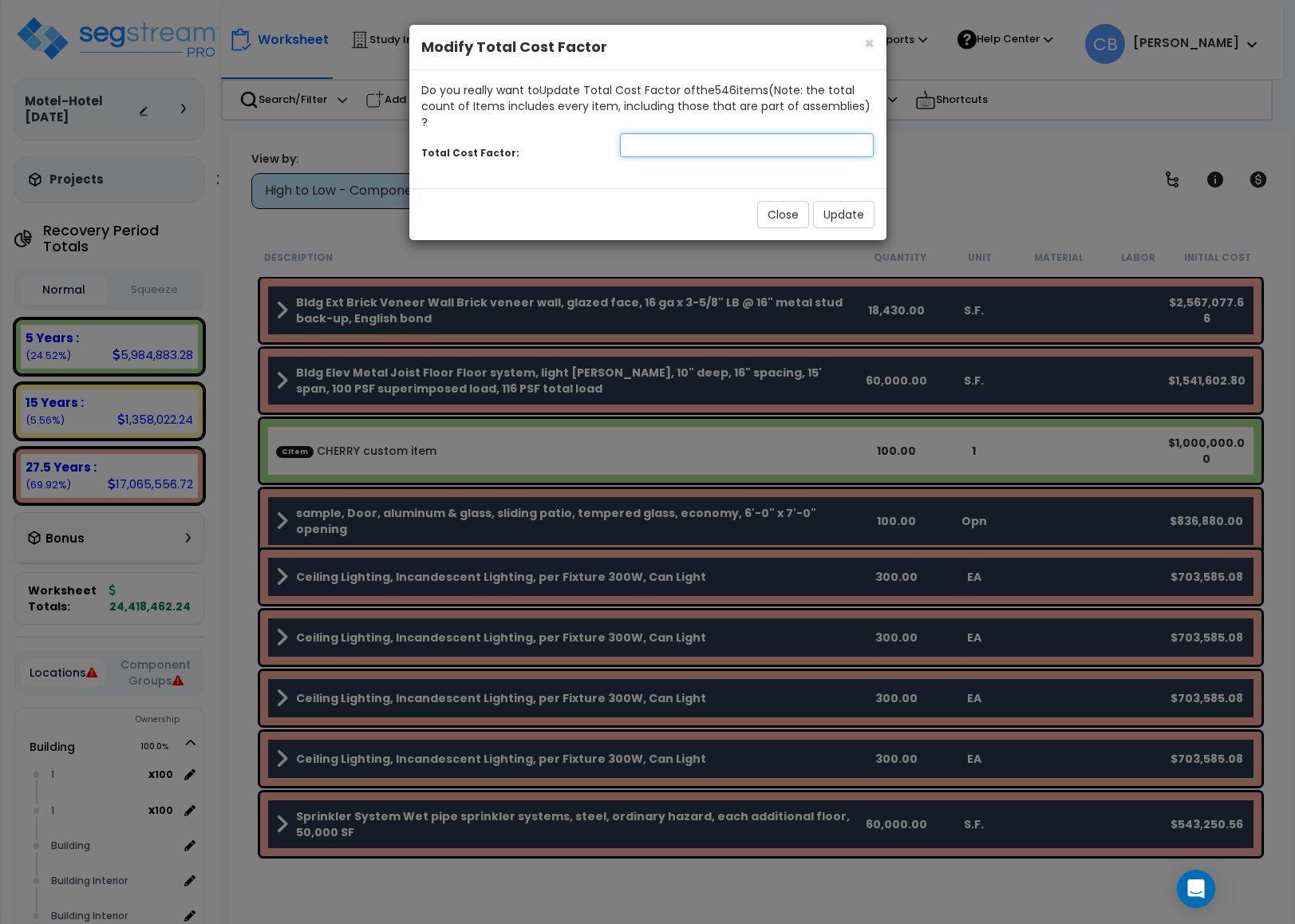
click at [654, 133] on input "number" at bounding box center [747, 145] width 255 height 24
click at [670, 133] on input "number" at bounding box center [747, 145] width 255 height 24
type input "0.8"
click at [835, 202] on button "Update" at bounding box center [844, 215] width 62 height 27
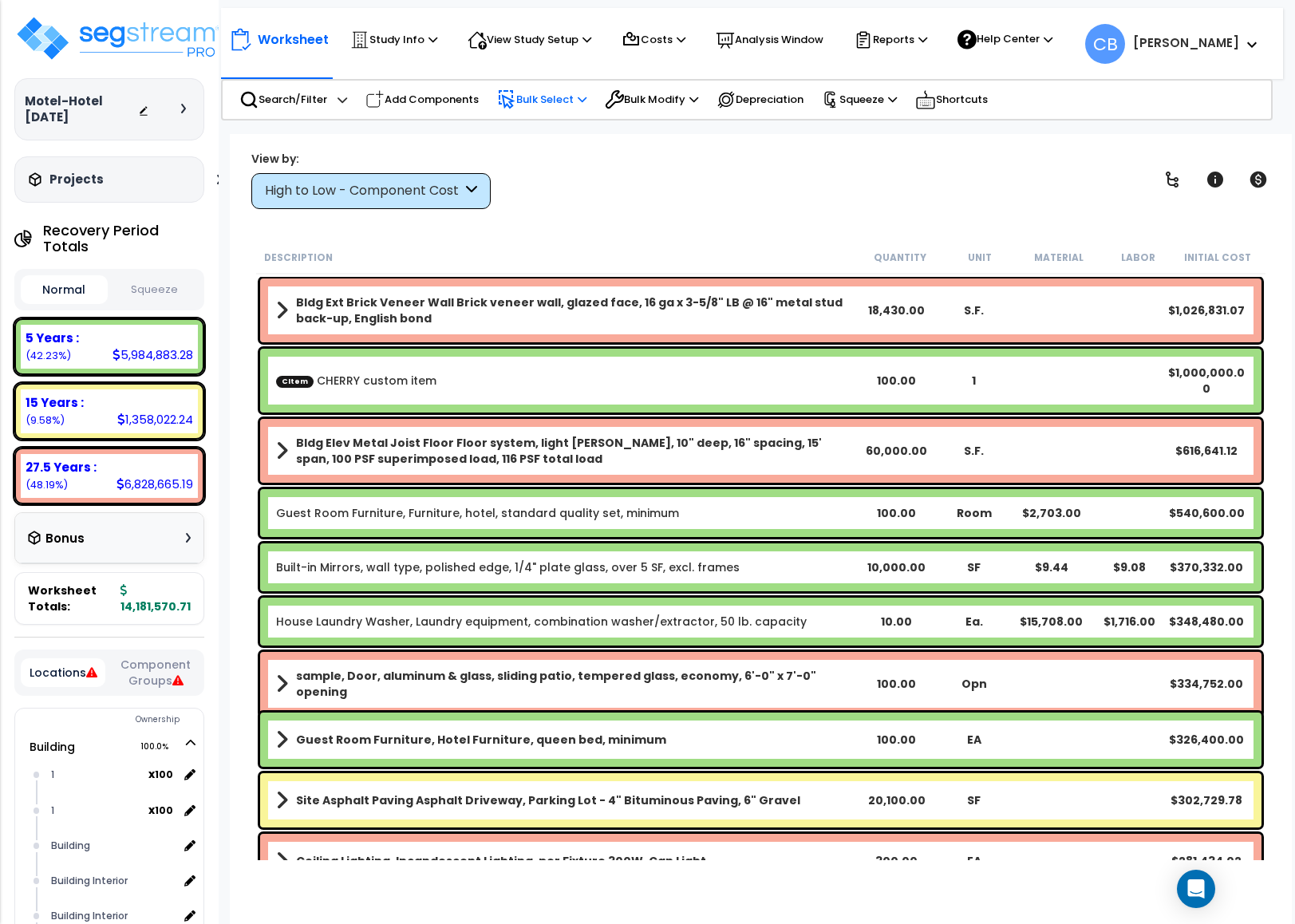
click at [544, 96] on p "Bulk Select" at bounding box center [541, 99] width 89 height 19
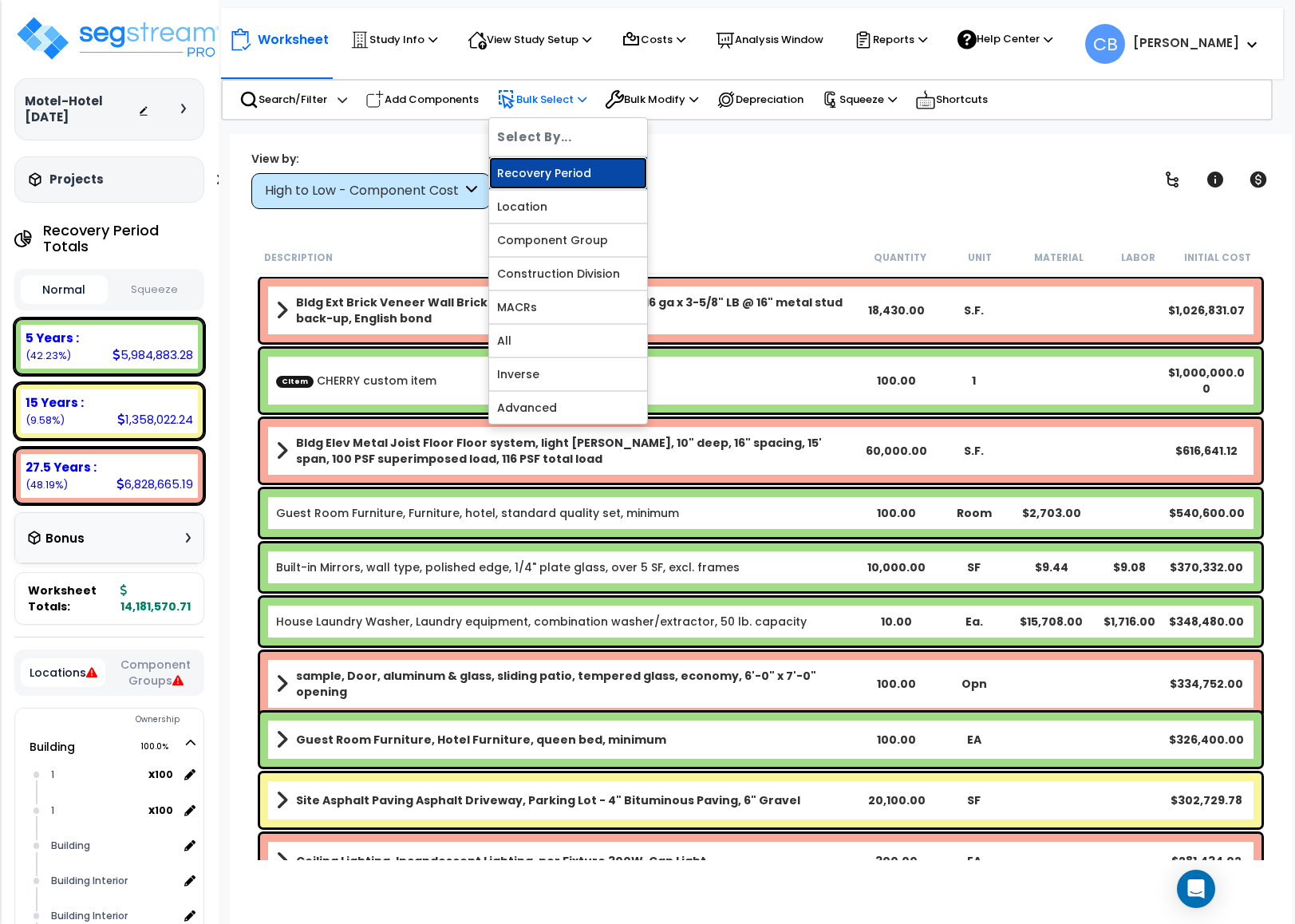
click at [544, 185] on link "Recovery Period" at bounding box center [568, 173] width 158 height 32
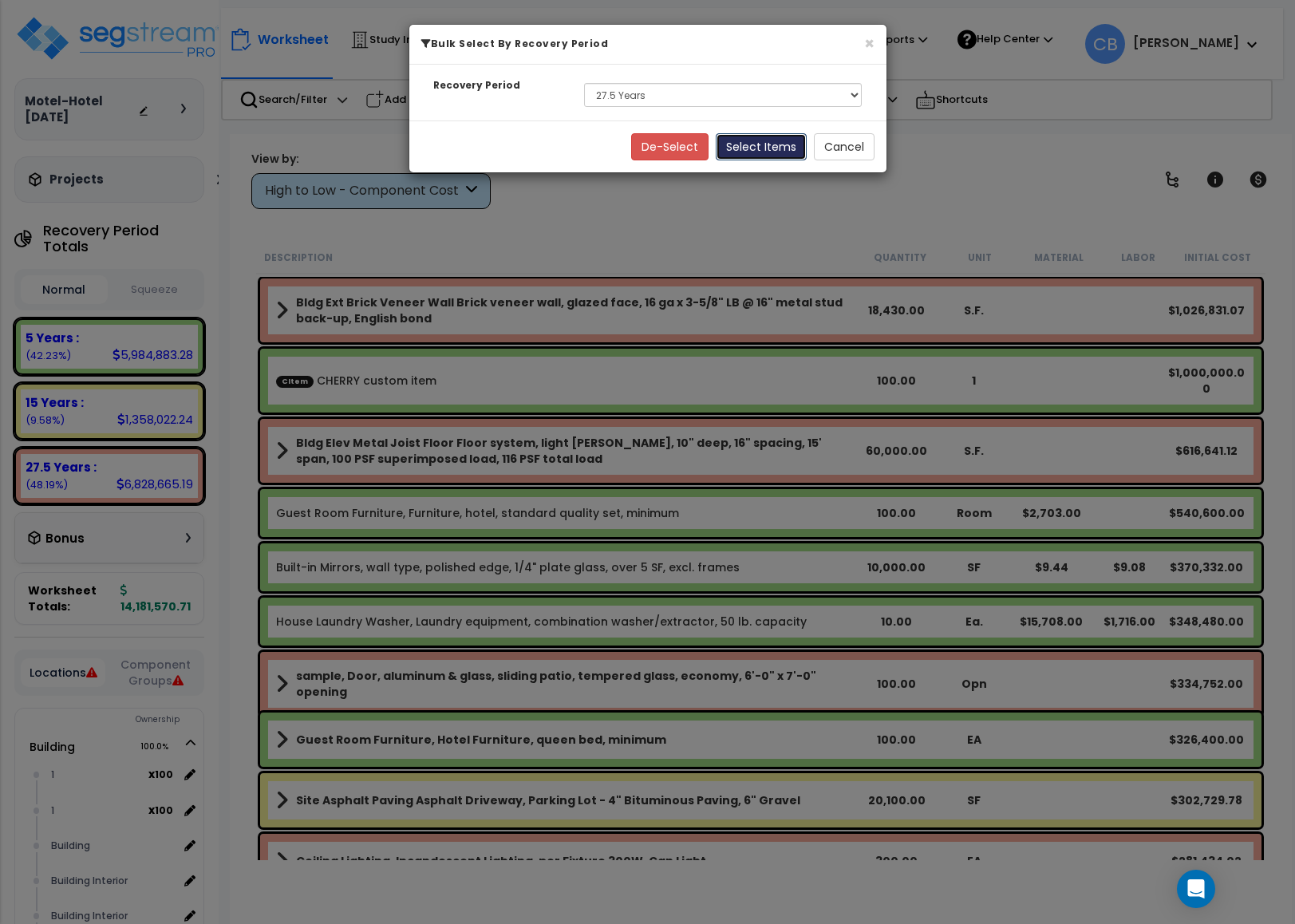
click at [771, 145] on button "Select Items" at bounding box center [761, 146] width 91 height 27
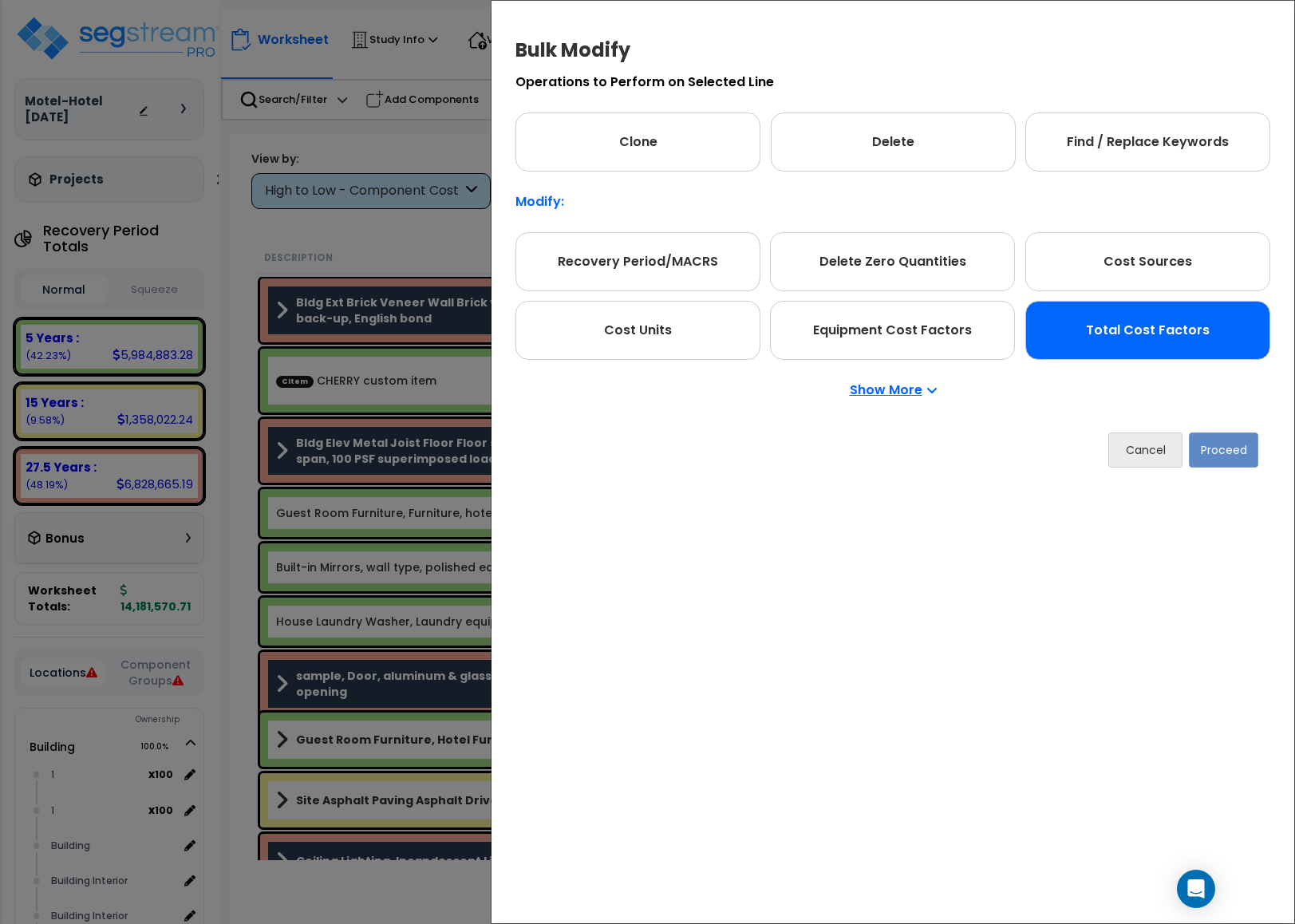
click at [1163, 347] on div "Total Cost Factors" at bounding box center [1147, 330] width 245 height 59
click at [1220, 453] on button "Proceed" at bounding box center [1223, 449] width 69 height 35
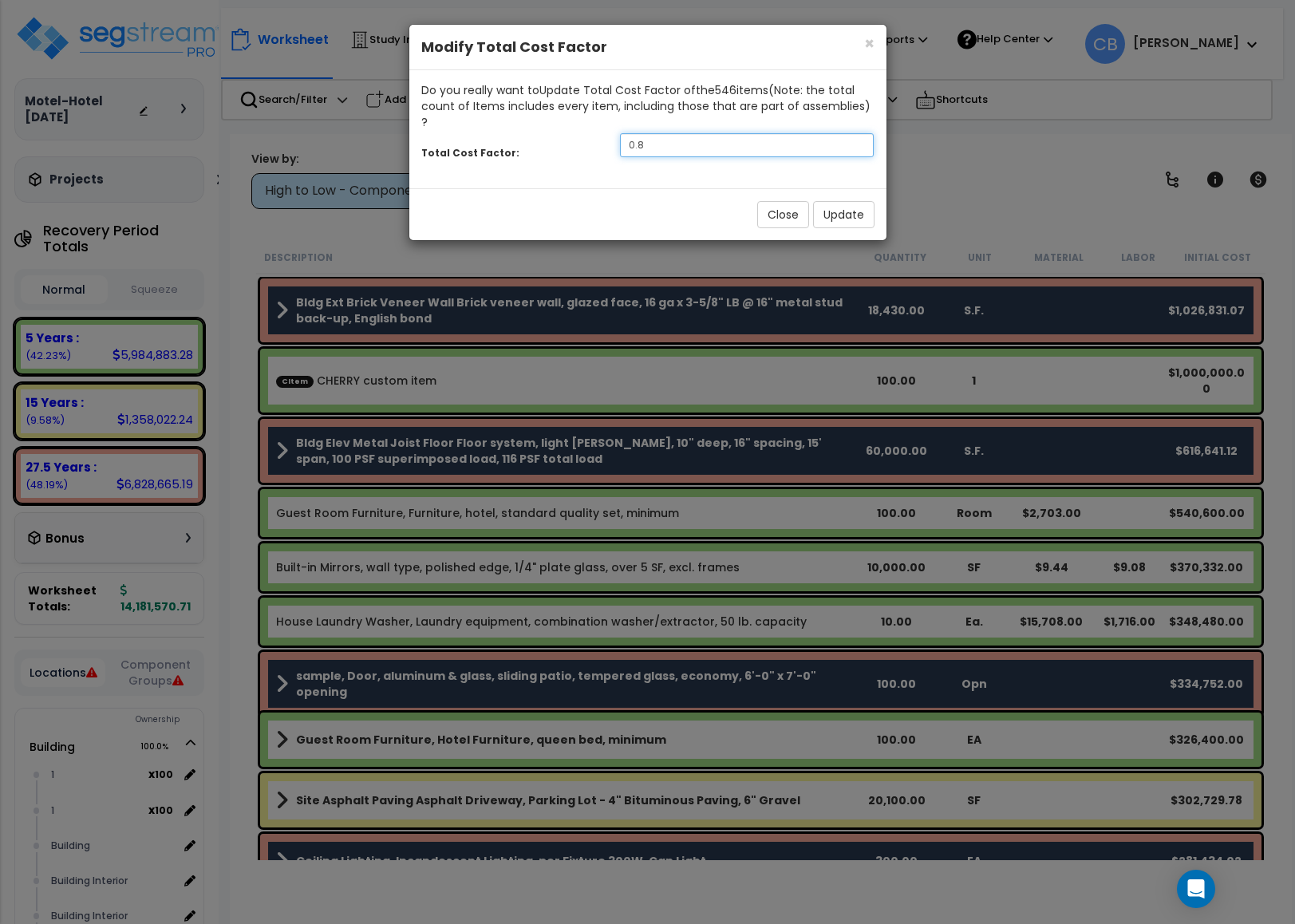
click at [567, 133] on div "Total Cost Factor: 0.8" at bounding box center [648, 147] width 477 height 35
type input "1"
click at [848, 201] on button "Update" at bounding box center [844, 215] width 62 height 27
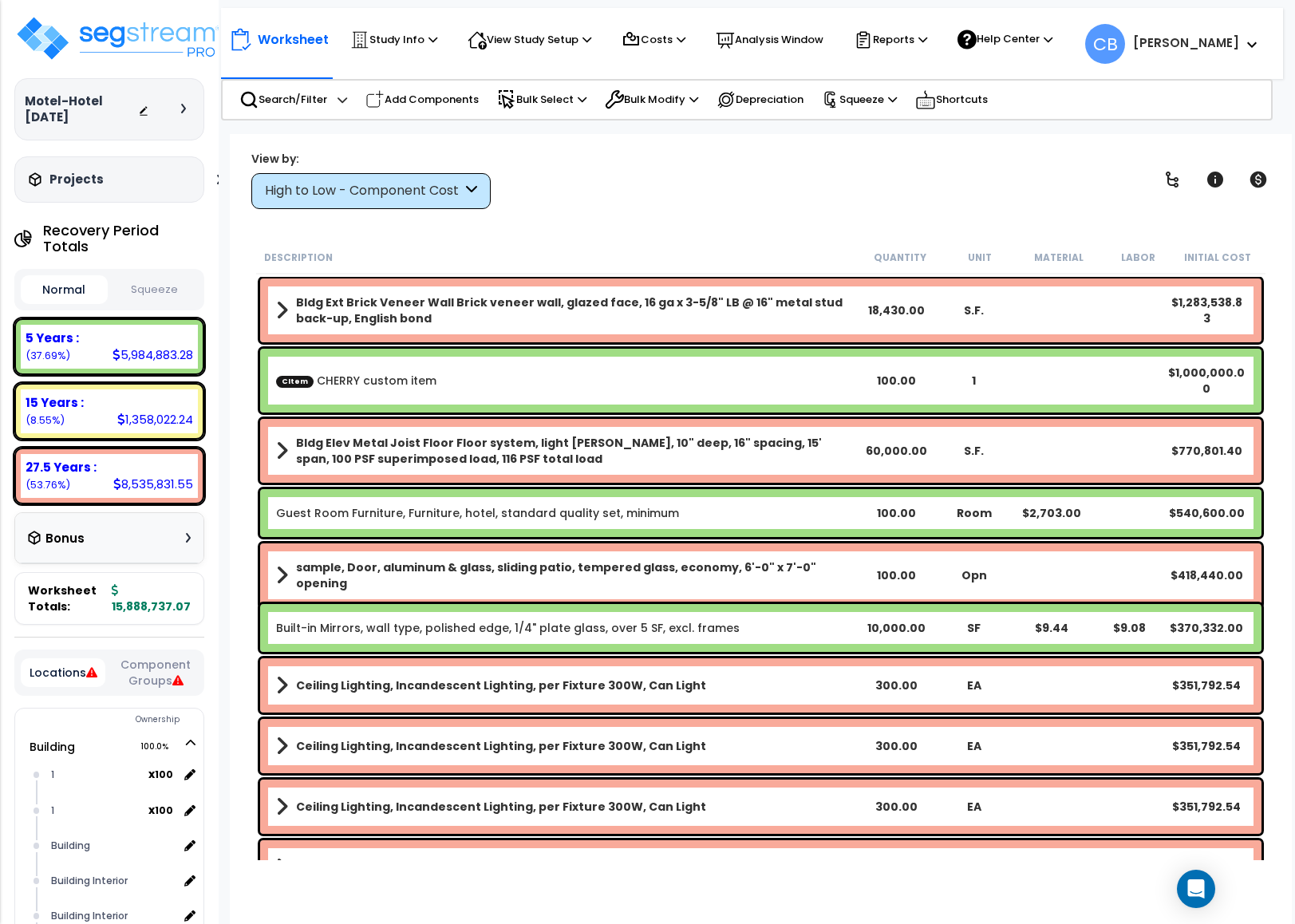
click at [616, 223] on div "Worksheet Study Info Study Setup Add Property Unit Template study Clone study CB" at bounding box center [760, 596] width 1061 height 924
click at [846, 134] on div "Worksheet Study Info Study Setup Add Property Unit Template study Clone study CB" at bounding box center [760, 596] width 1061 height 924
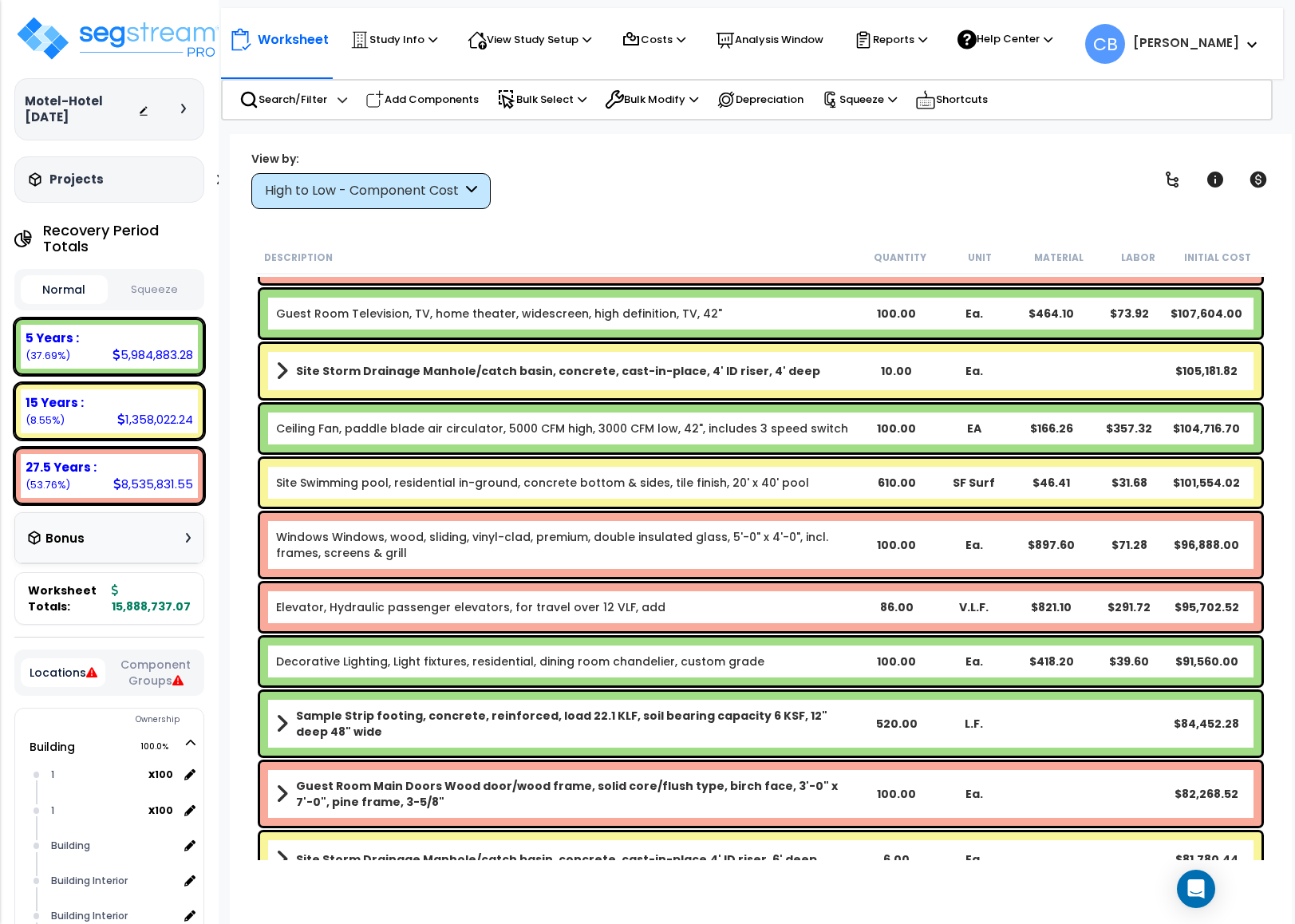
scroll to position [2752, 0]
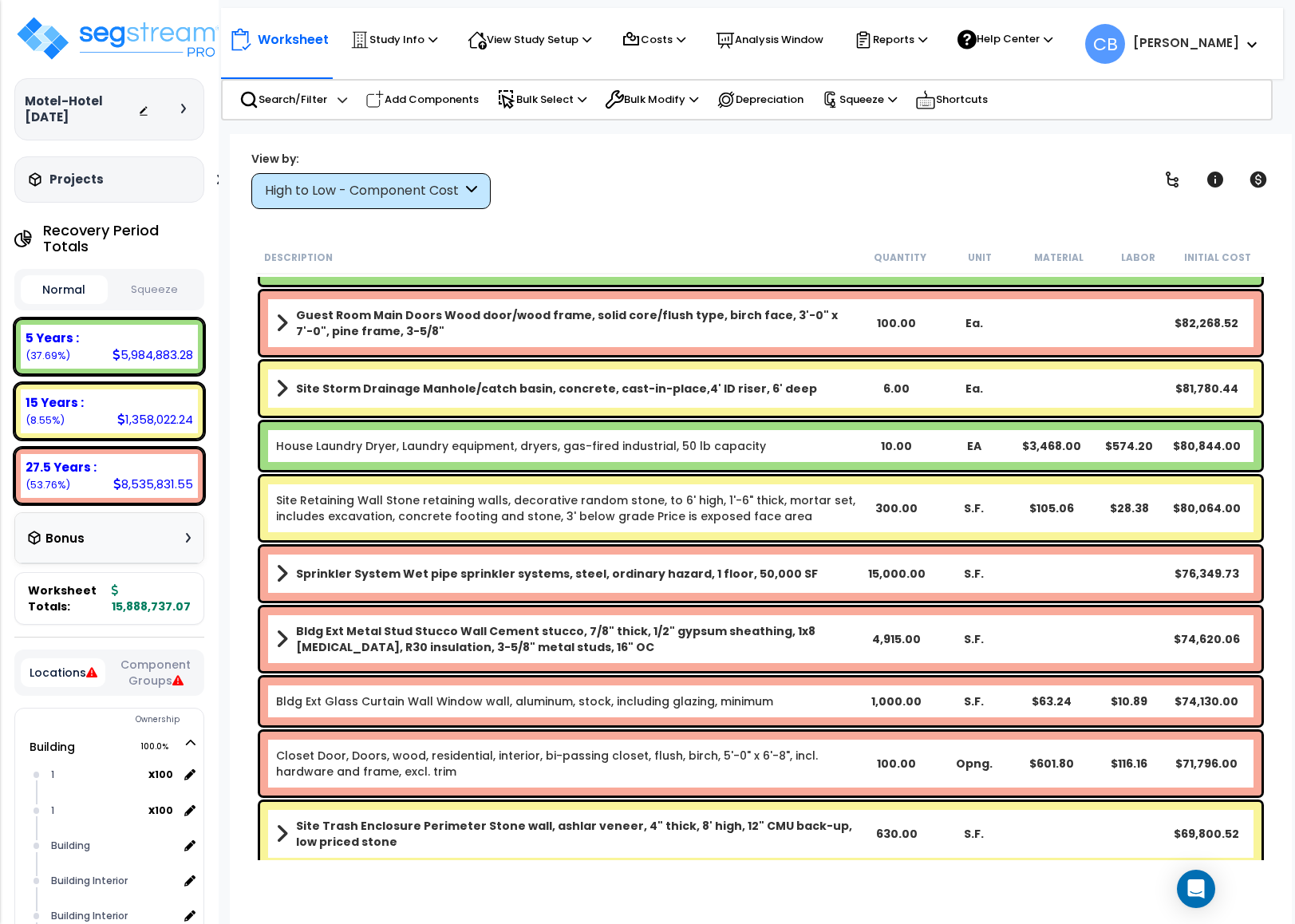
click at [403, 506] on link "Site Retaining Wall Stone retaining walls, decorative random stone, to 6' high,…" at bounding box center [566, 507] width 581 height 32
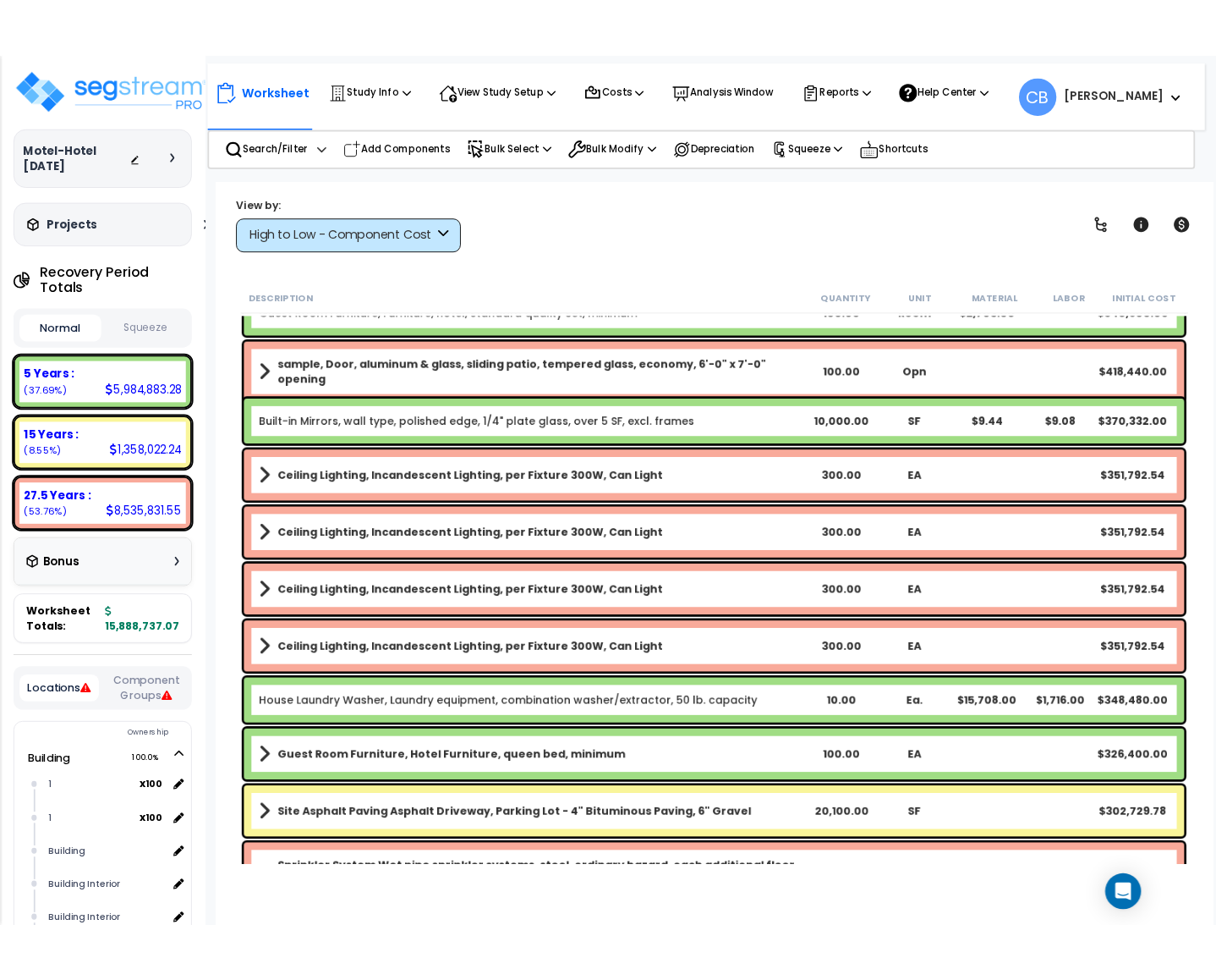
scroll to position [0, 0]
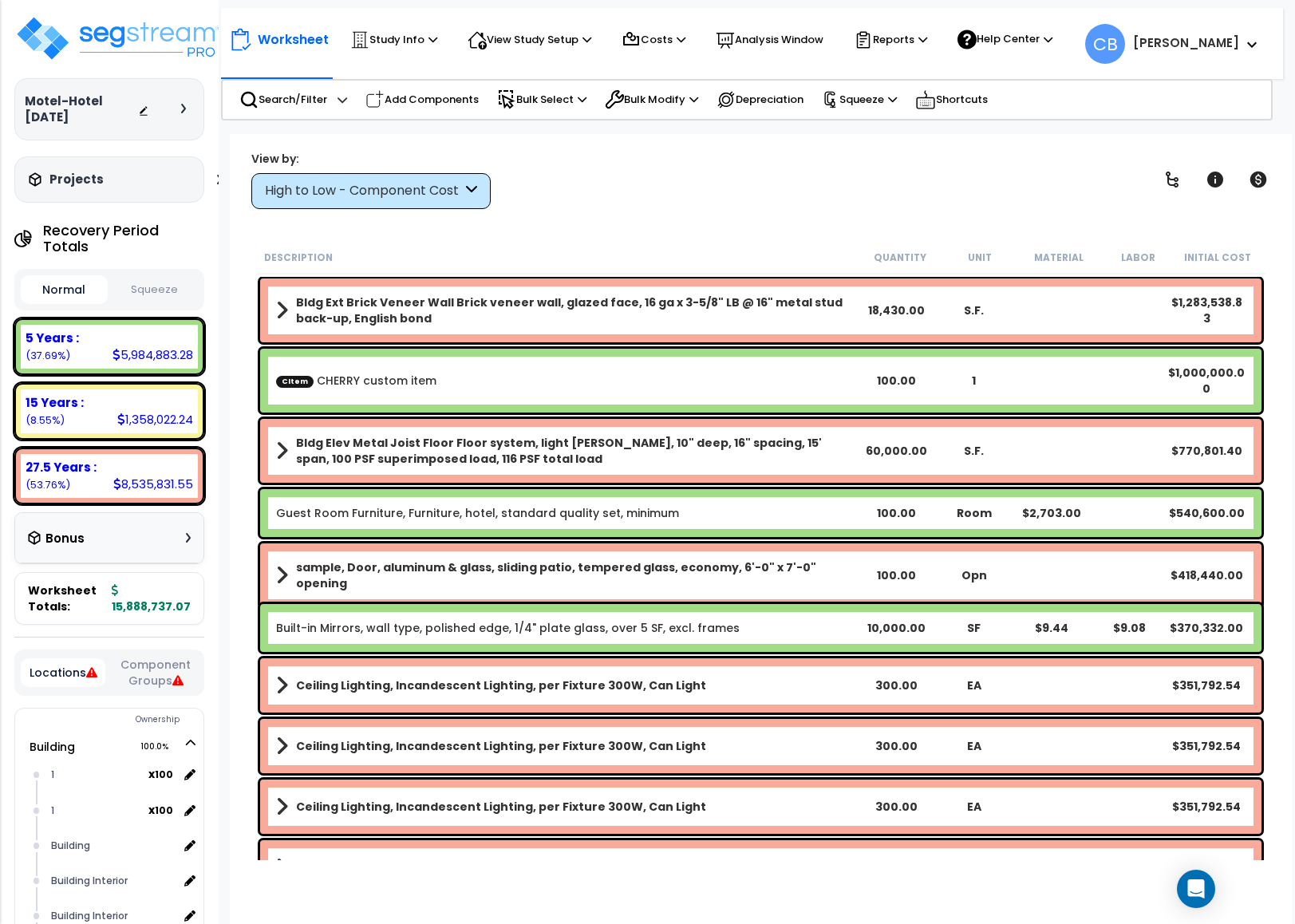
click at [362, 543] on div "sample, Door, aluminum & glass, sliding patio, tempered glass, economy, 6'-0" x…" at bounding box center [760, 575] width 1001 height 64
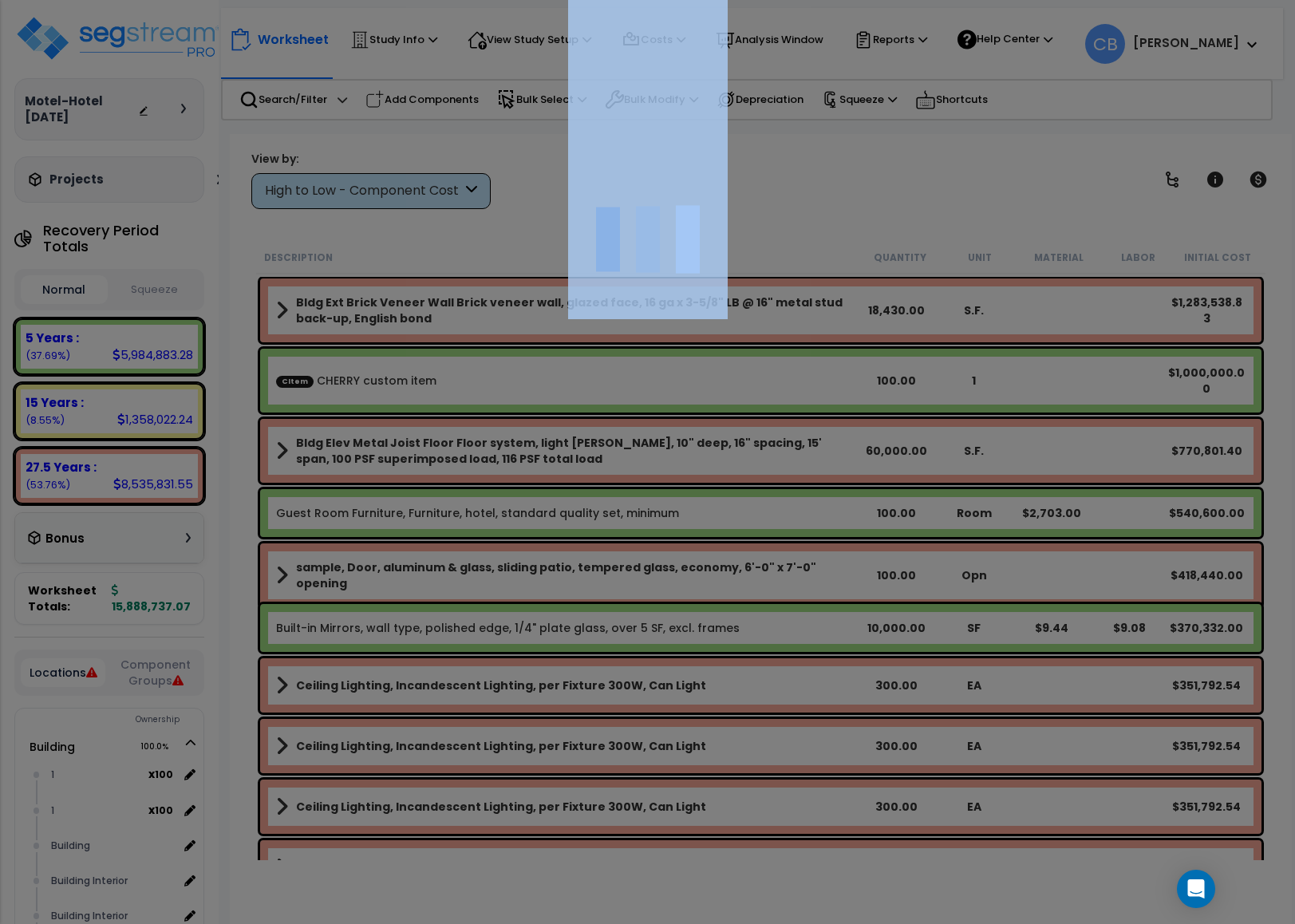
click at [362, 543] on div at bounding box center [648, 462] width 1295 height 924
